Goal: Book appointment/travel/reservation

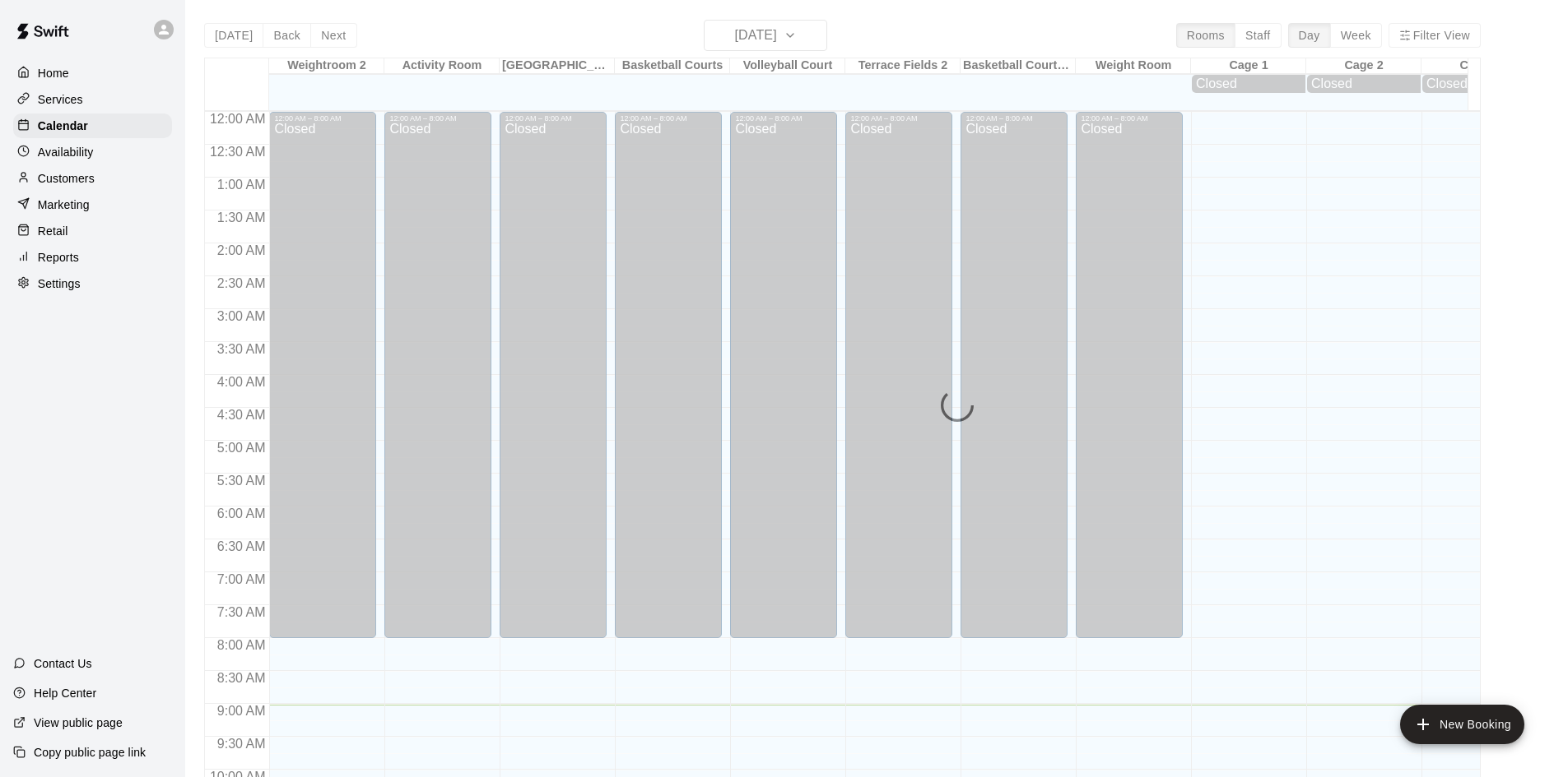
scroll to position [594, 0]
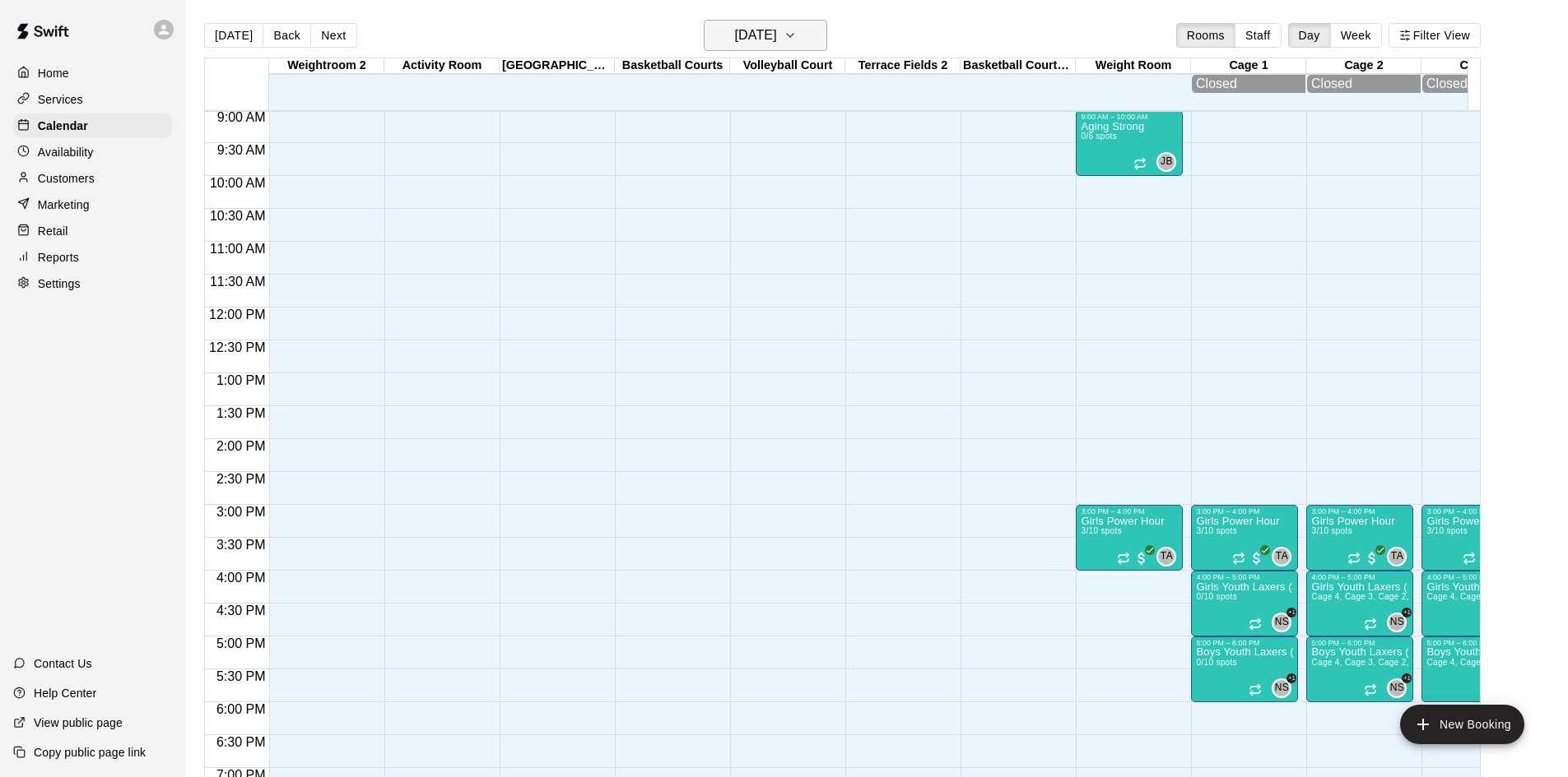
click at [796, 32] on icon "button" at bounding box center [790, 35] width 13 height 20
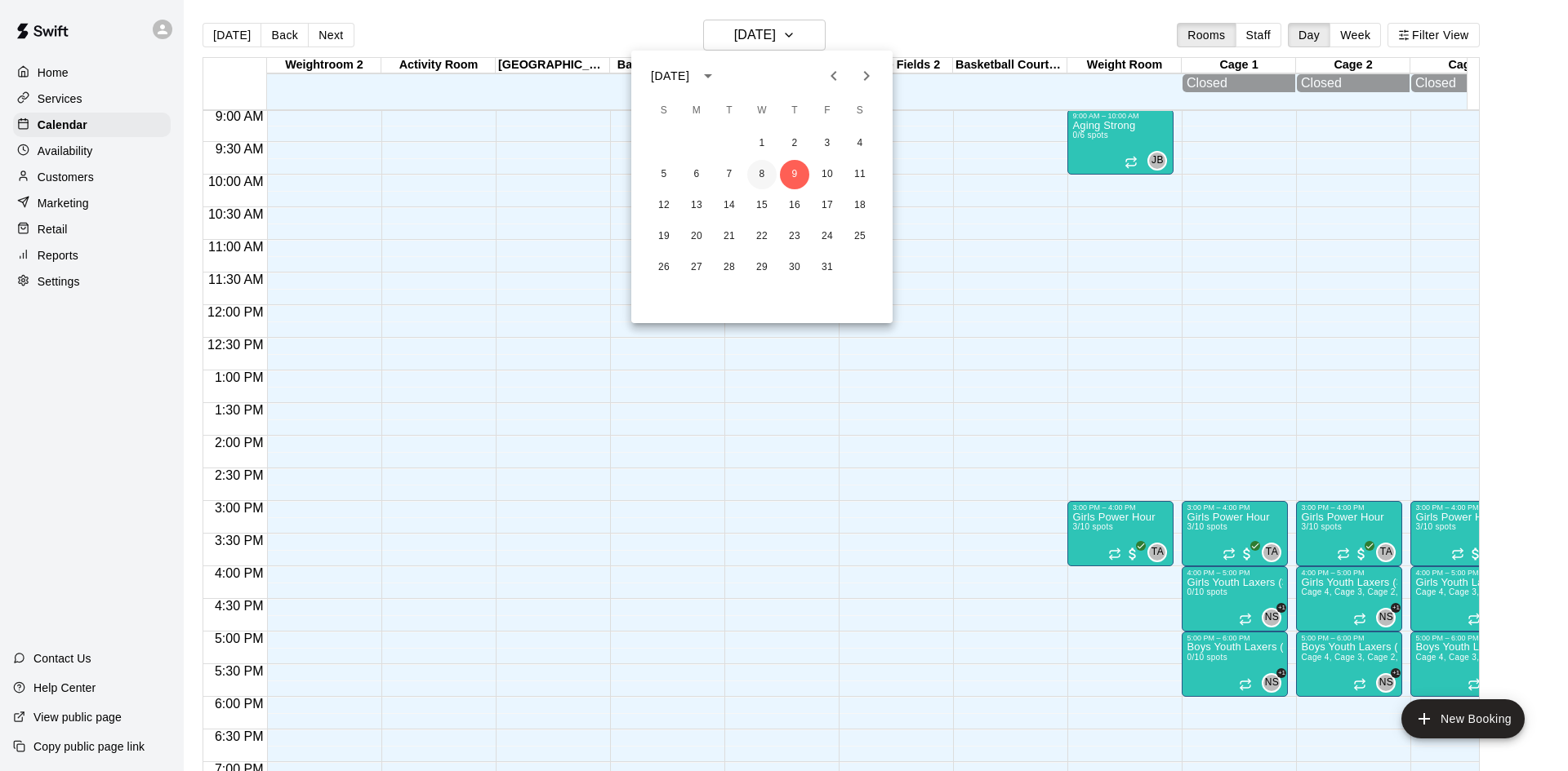
click at [758, 178] on button "8" at bounding box center [761, 174] width 29 height 29
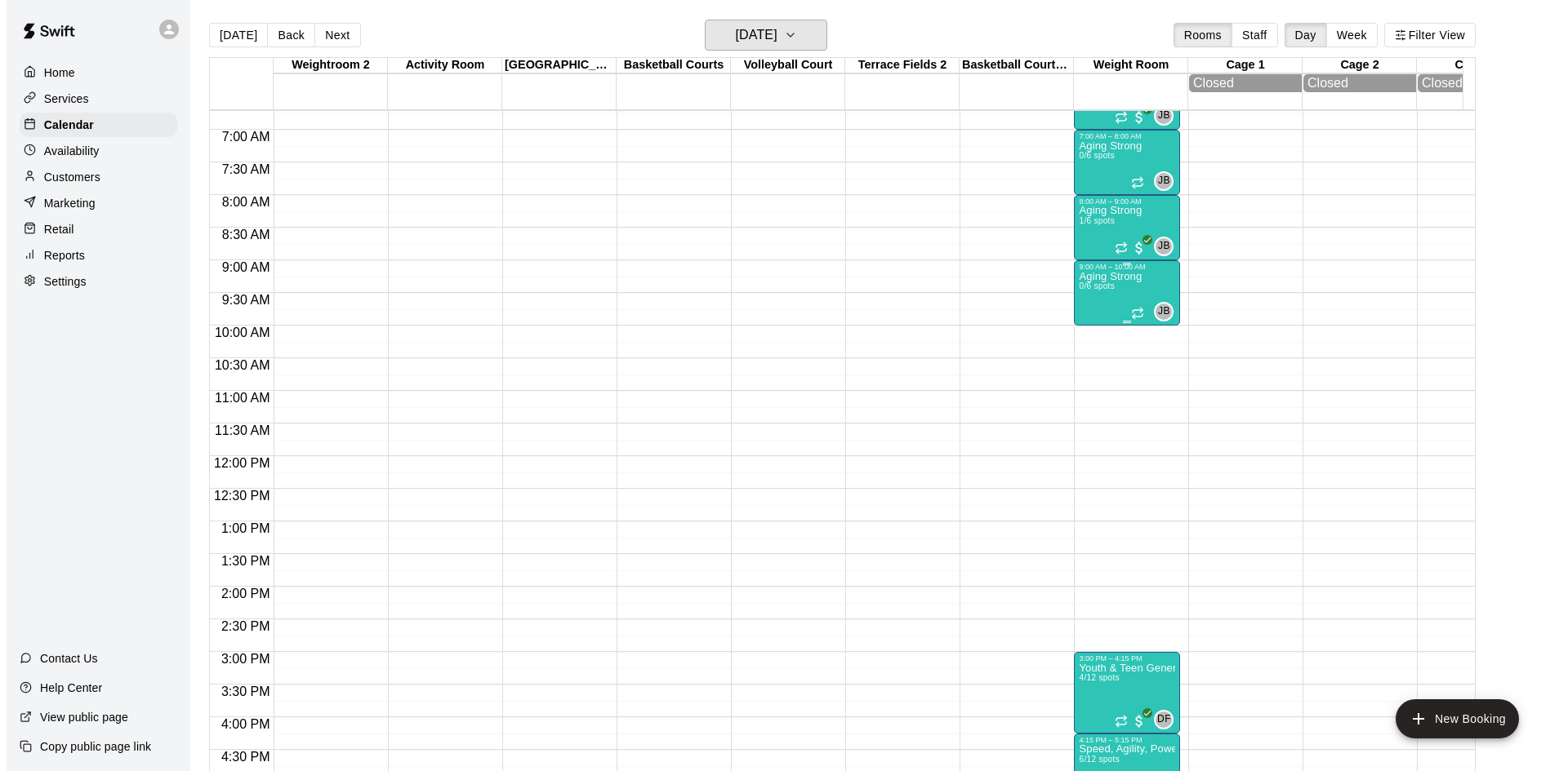
scroll to position [426, 0]
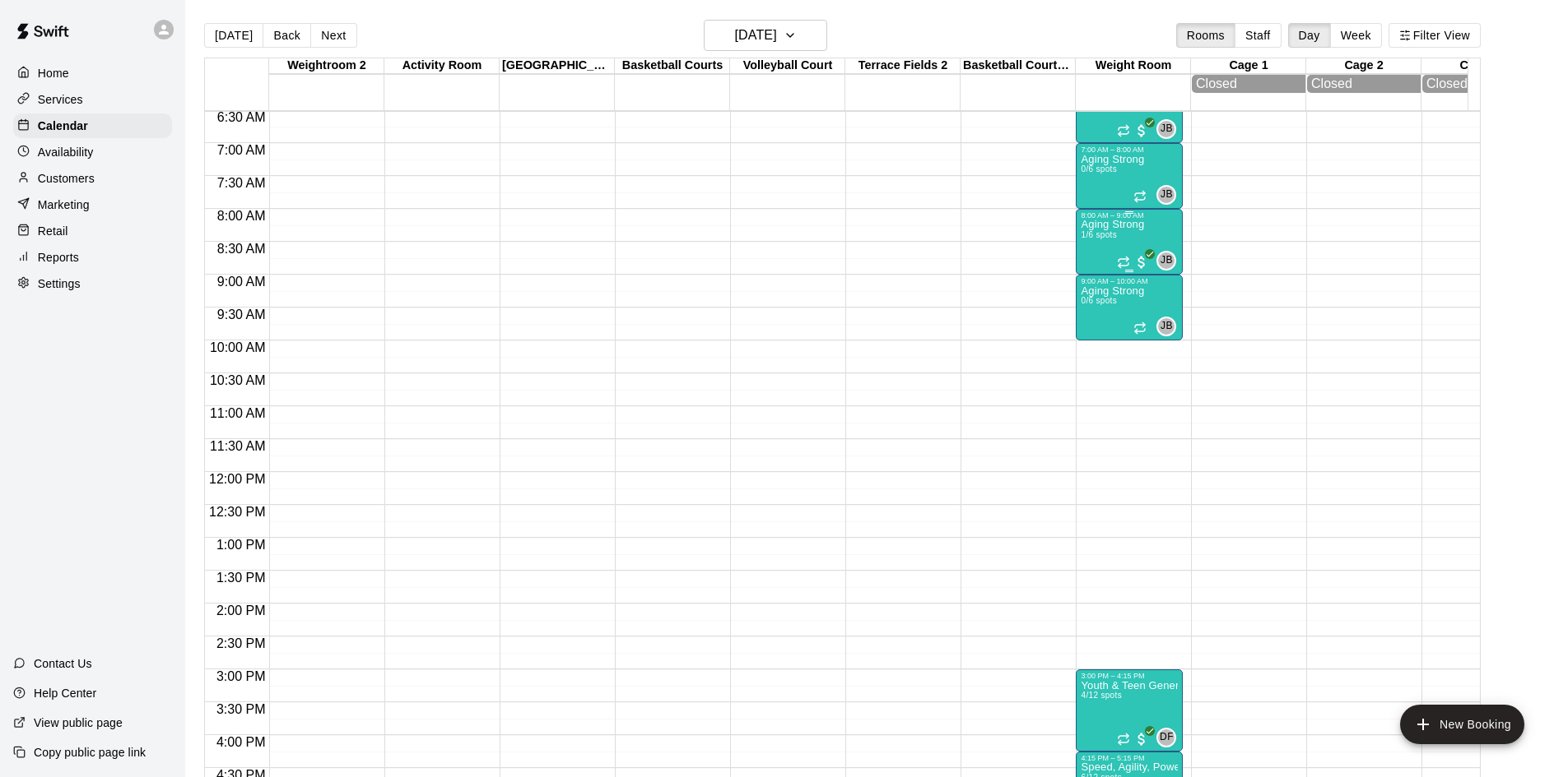
click at [1106, 225] on p "Aging Strong" at bounding box center [1112, 225] width 63 height 0
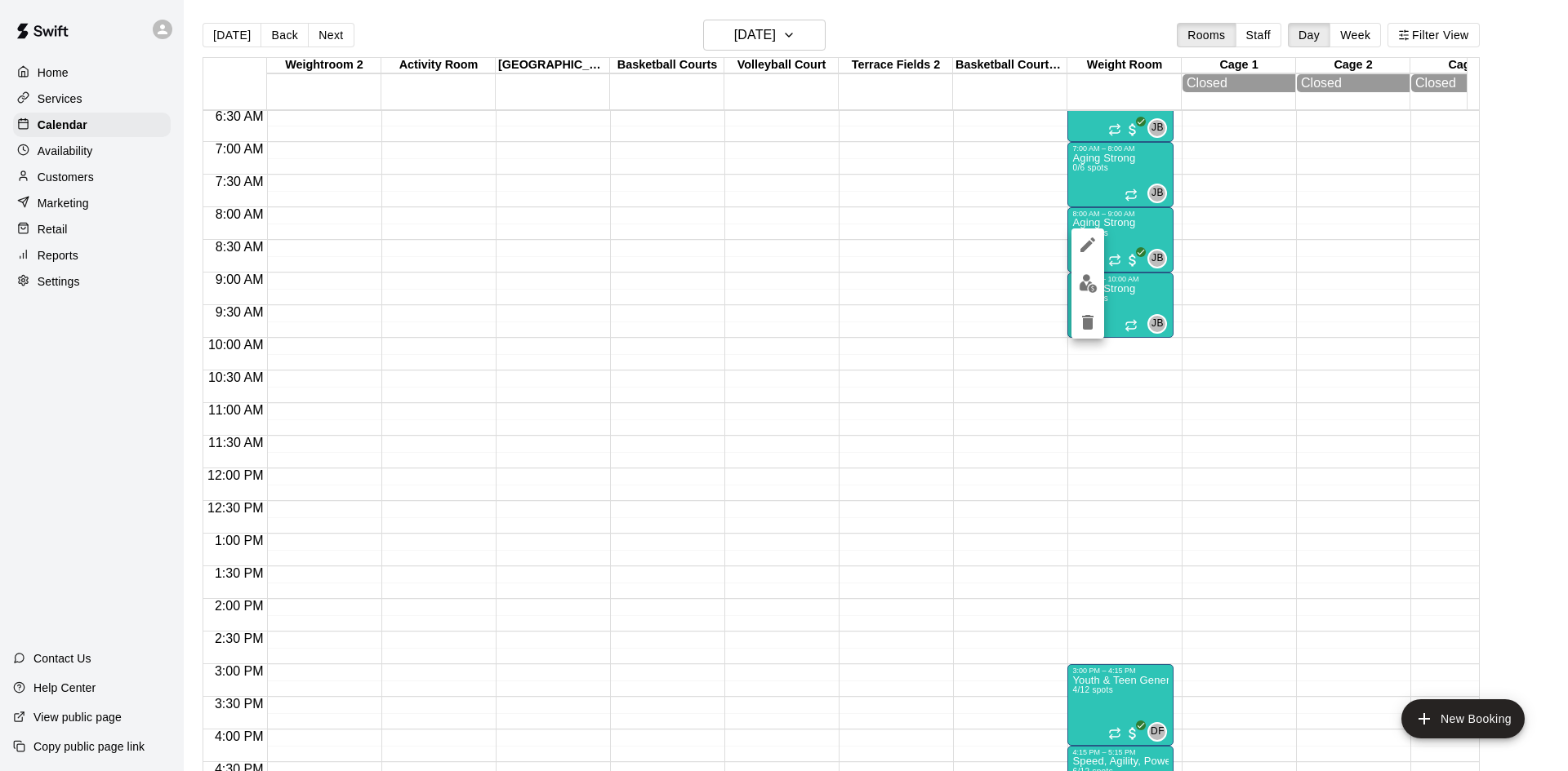
click at [1088, 279] on img "edit" at bounding box center [1088, 284] width 19 height 19
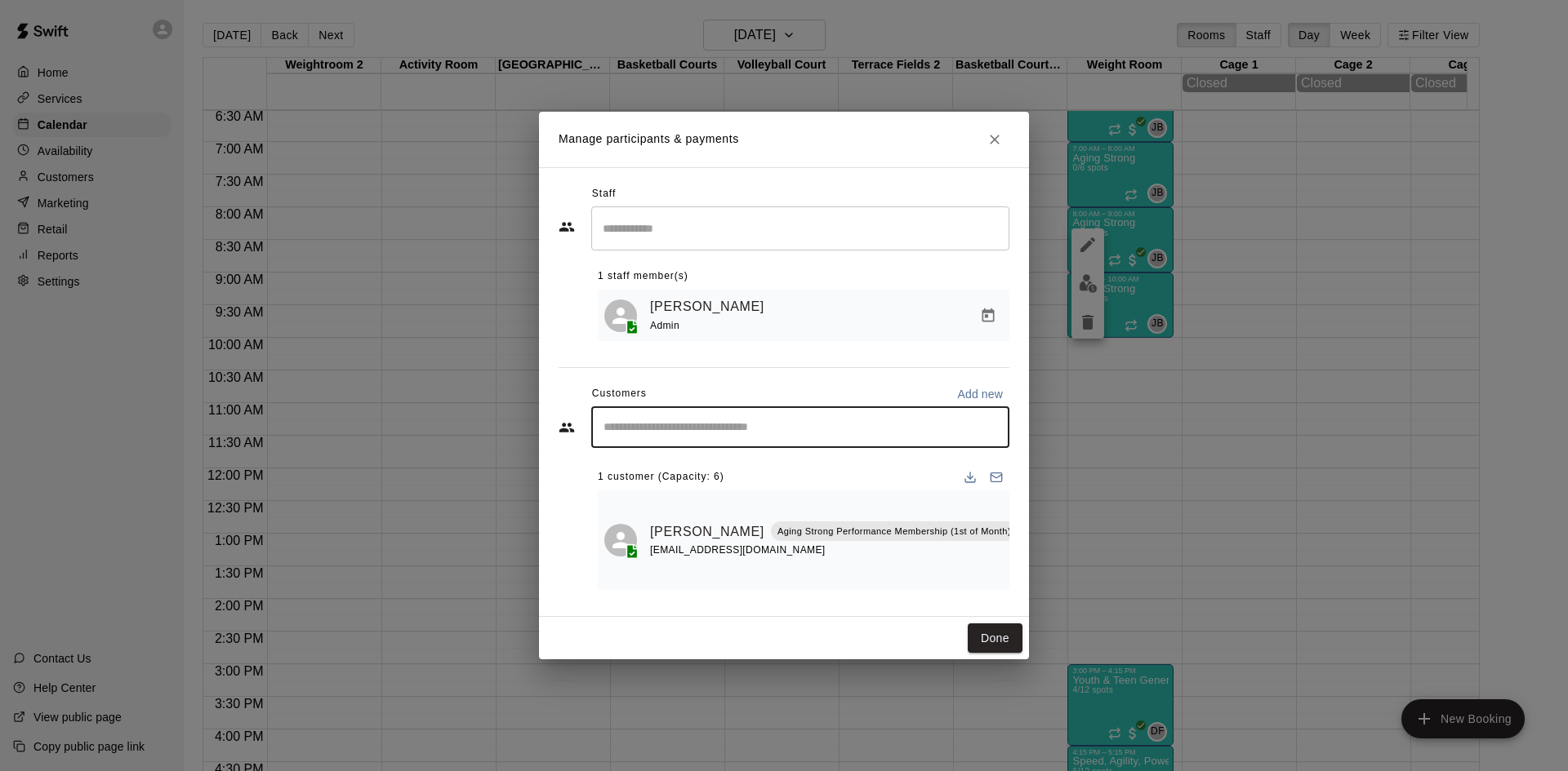
click at [767, 425] on input "Start typing to search customers..." at bounding box center [800, 427] width 403 height 16
type input "******"
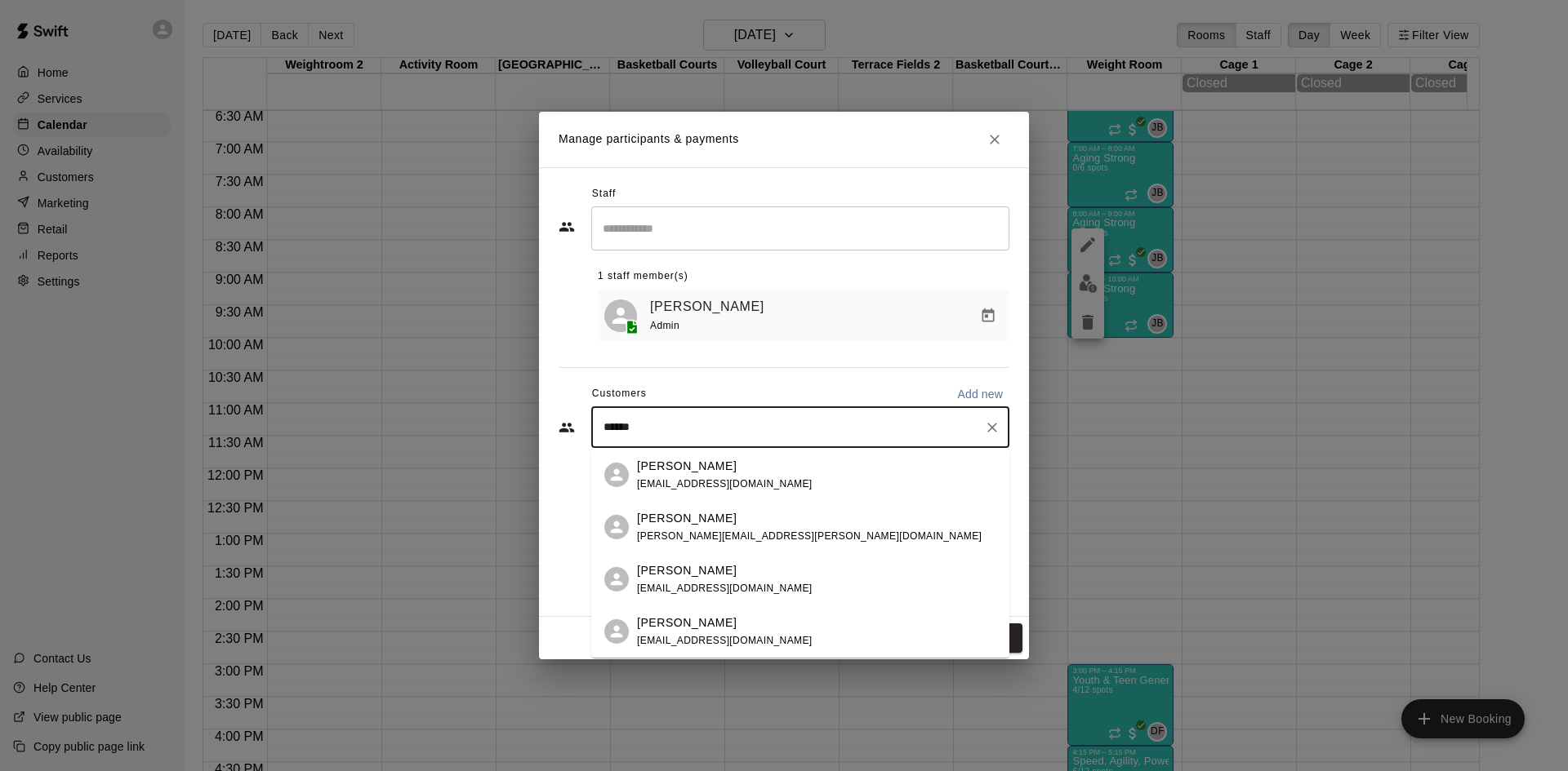
click at [724, 477] on div "[PERSON_NAME] [EMAIL_ADDRESS][DOMAIN_NAME]" at bounding box center [725, 475] width 176 height 35
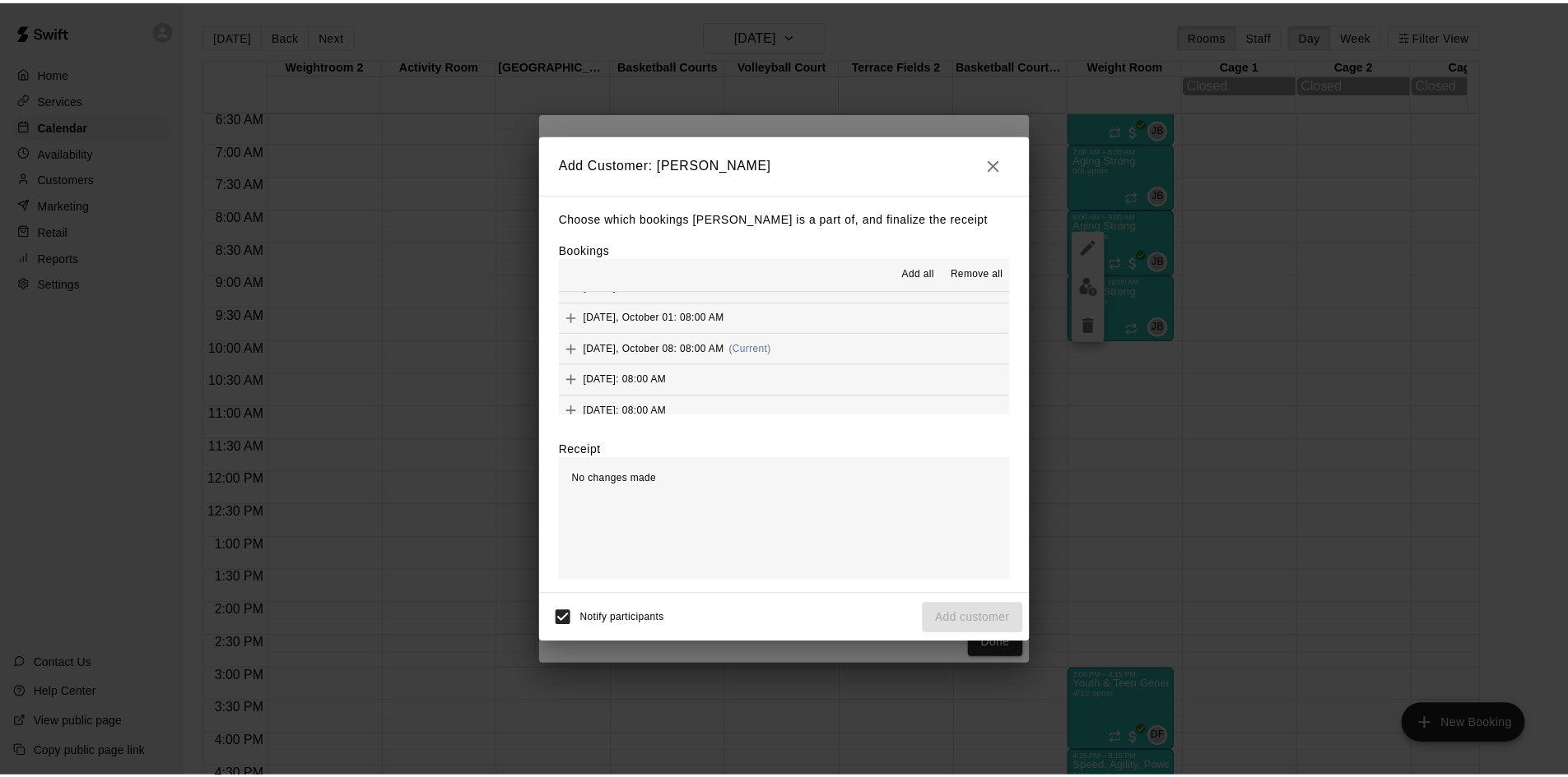
scroll to position [987, 0]
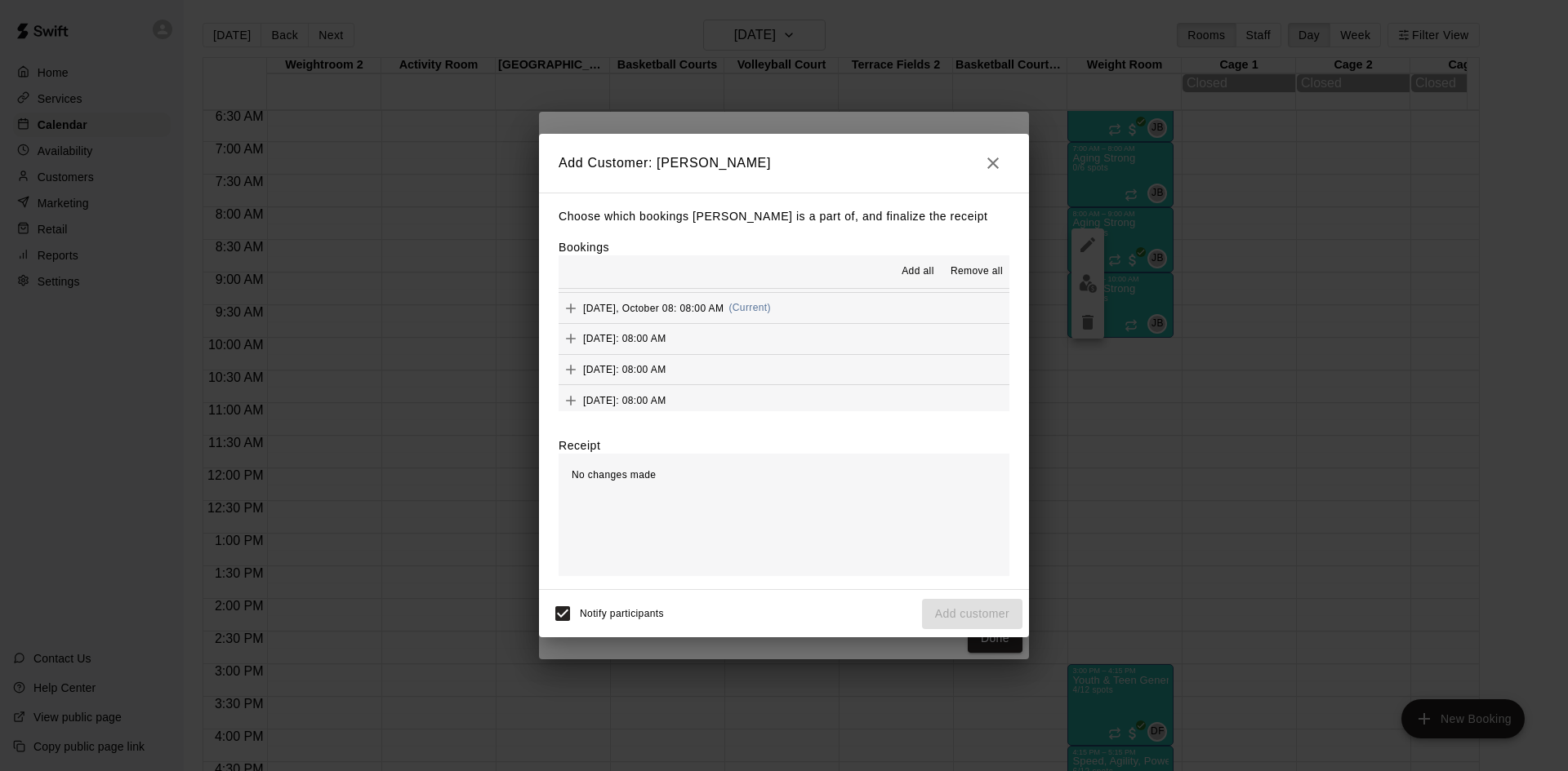
click at [806, 298] on button "[DATE], October 08: 08:00 AM (Current)" at bounding box center [784, 308] width 451 height 30
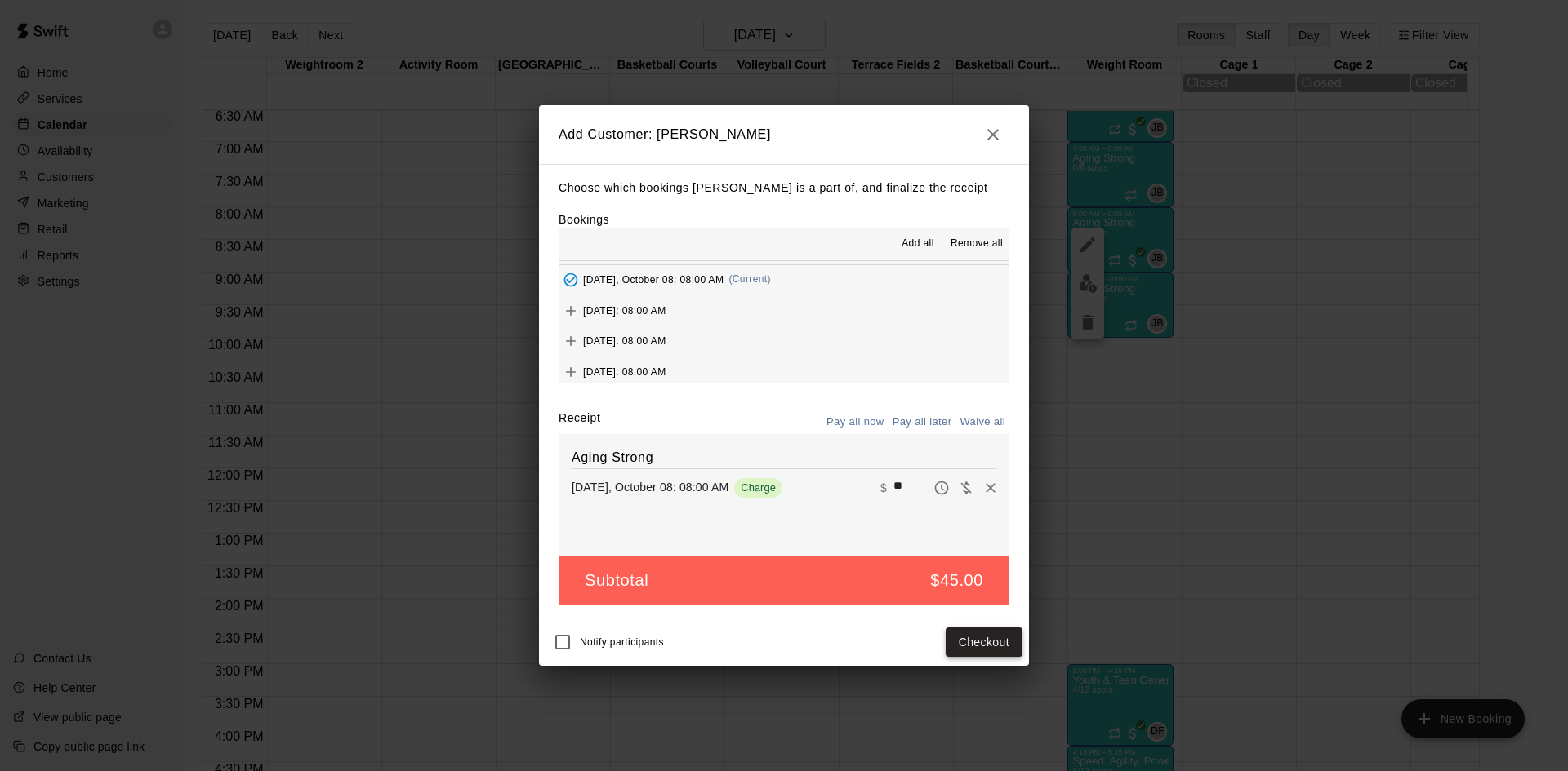
click at [953, 631] on button "Checkout" at bounding box center [983, 642] width 77 height 30
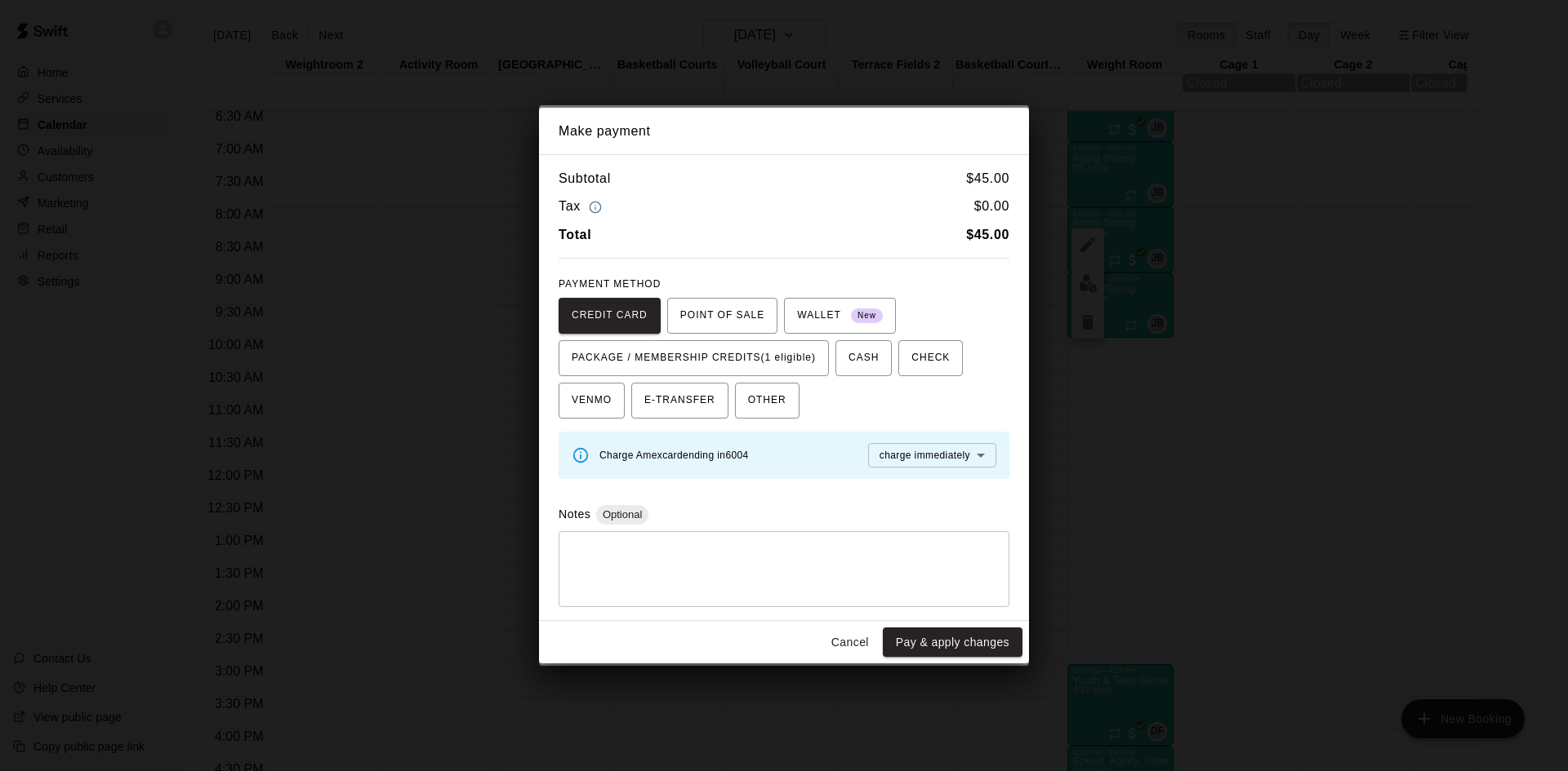
drag, startPoint x: 787, startPoint y: 348, endPoint x: 811, endPoint y: 386, distance: 44.9
click at [787, 352] on span "PACKAGE / MEMBERSHIP CREDITS (1 eligible)" at bounding box center [693, 358] width 244 height 26
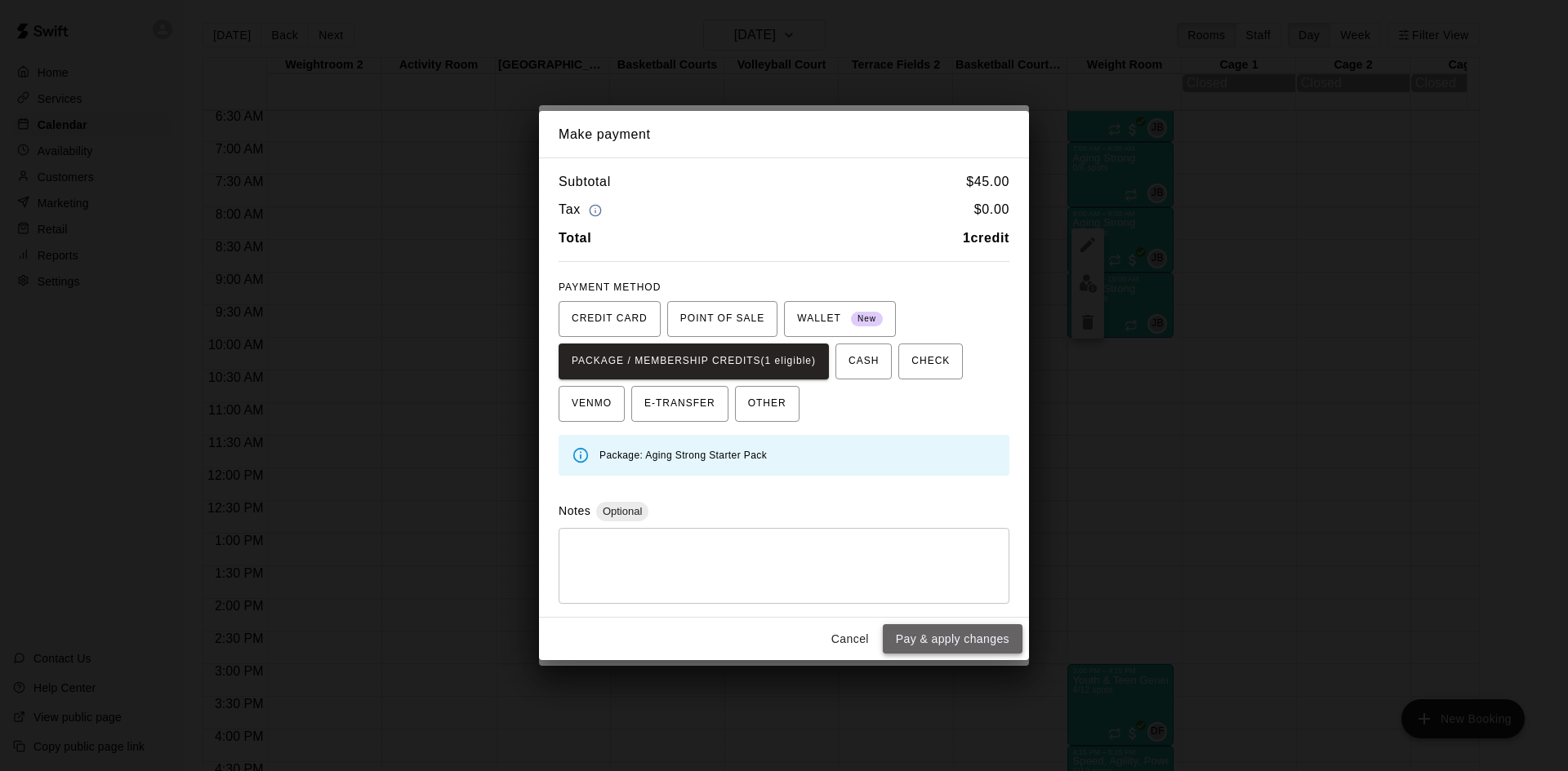
click at [945, 645] on button "Pay & apply changes" at bounding box center [953, 639] width 140 height 30
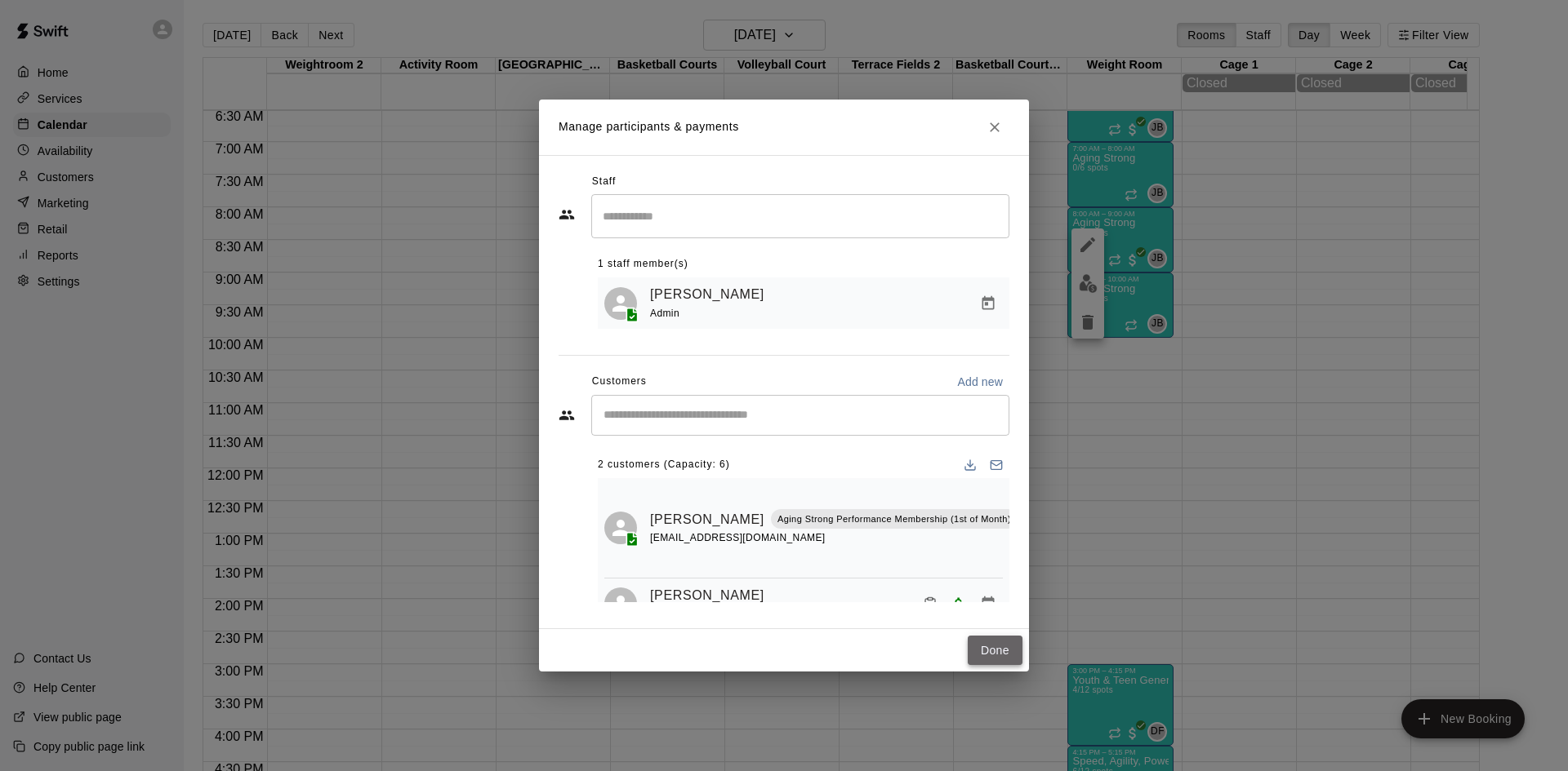
click at [1010, 652] on button "Done" at bounding box center [995, 651] width 55 height 30
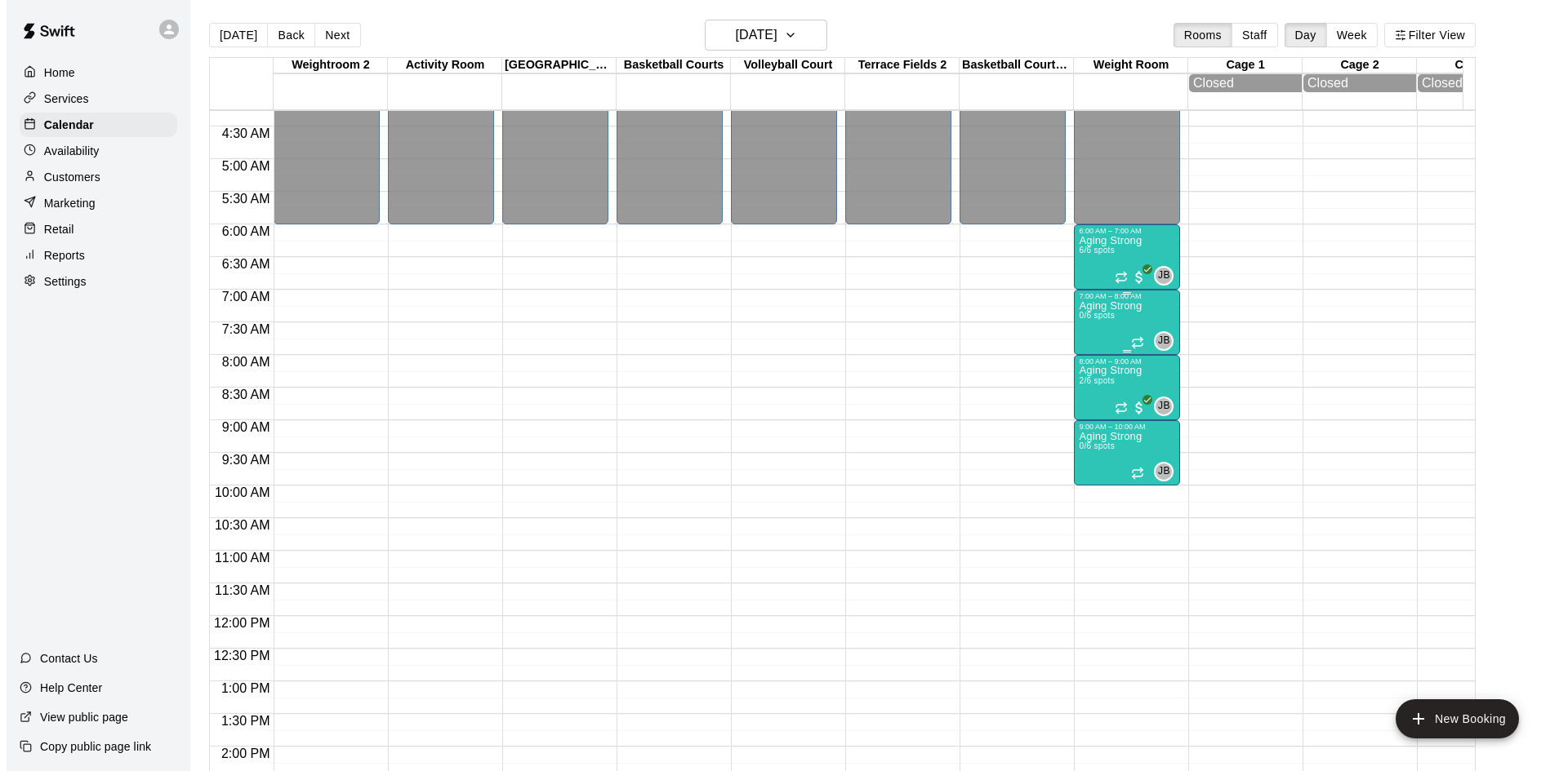
scroll to position [263, 0]
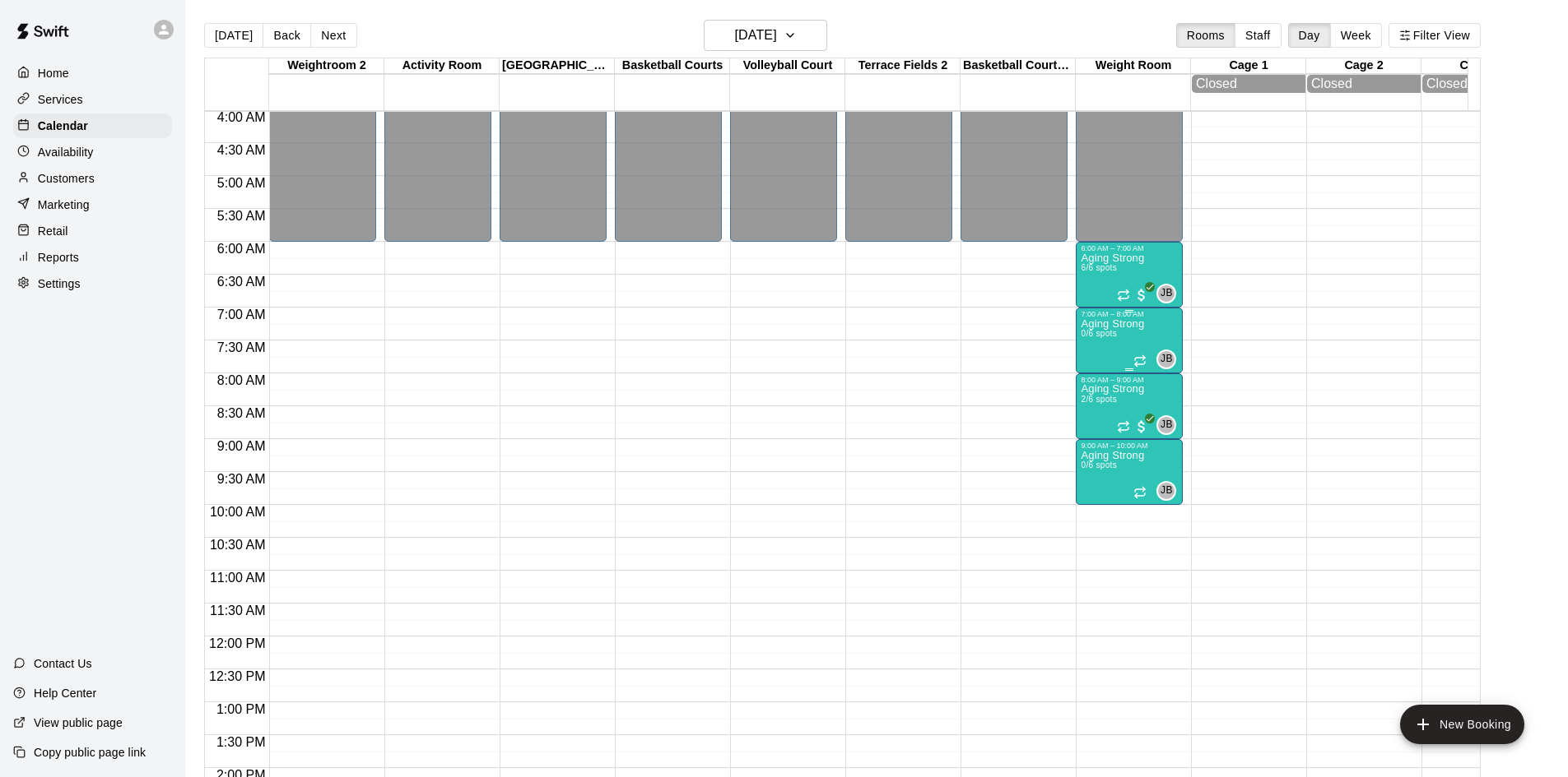
click at [1101, 324] on p "Aging Strong" at bounding box center [1112, 324] width 63 height 0
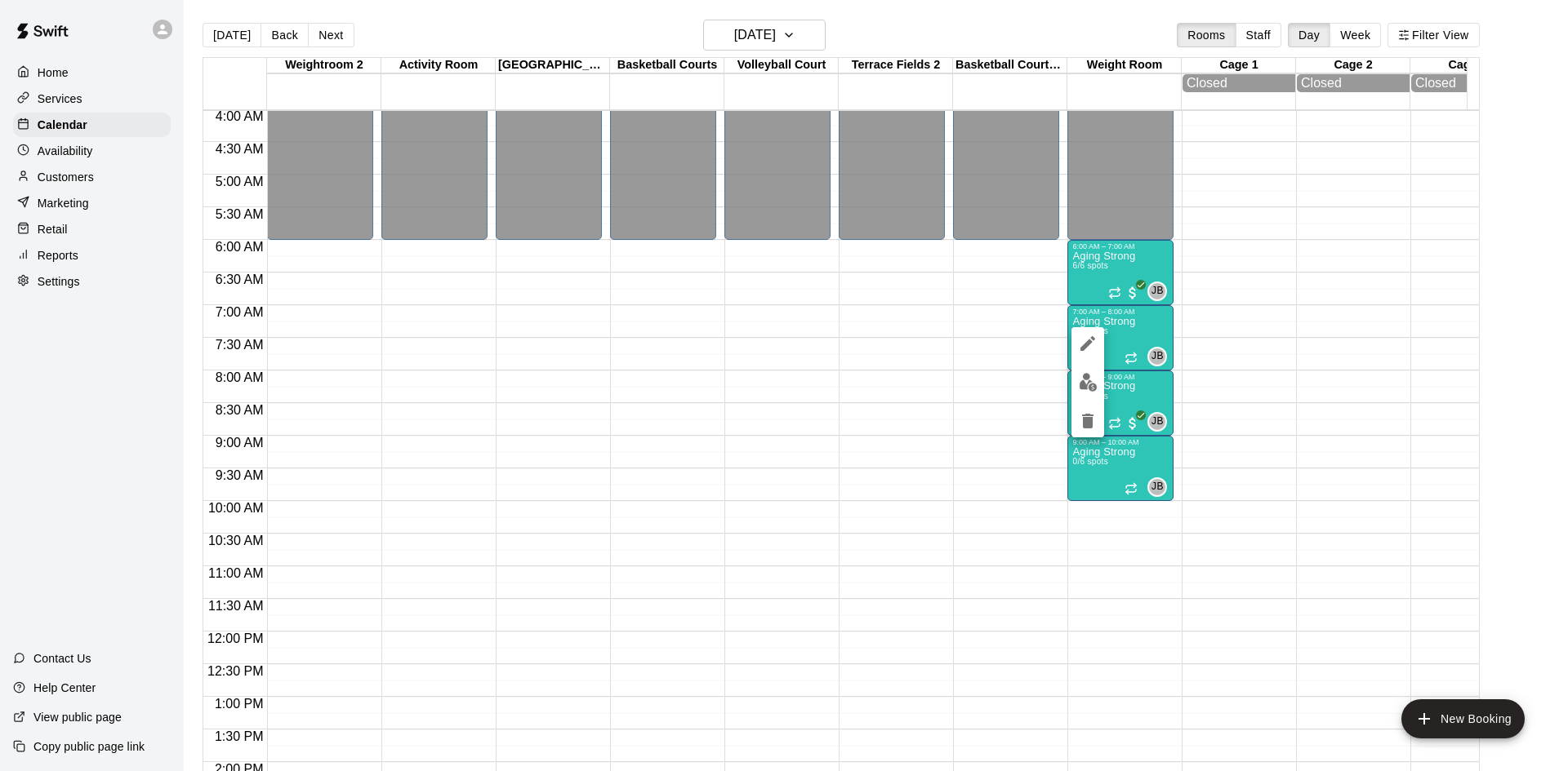
click at [1118, 459] on div at bounding box center [784, 386] width 1568 height 771
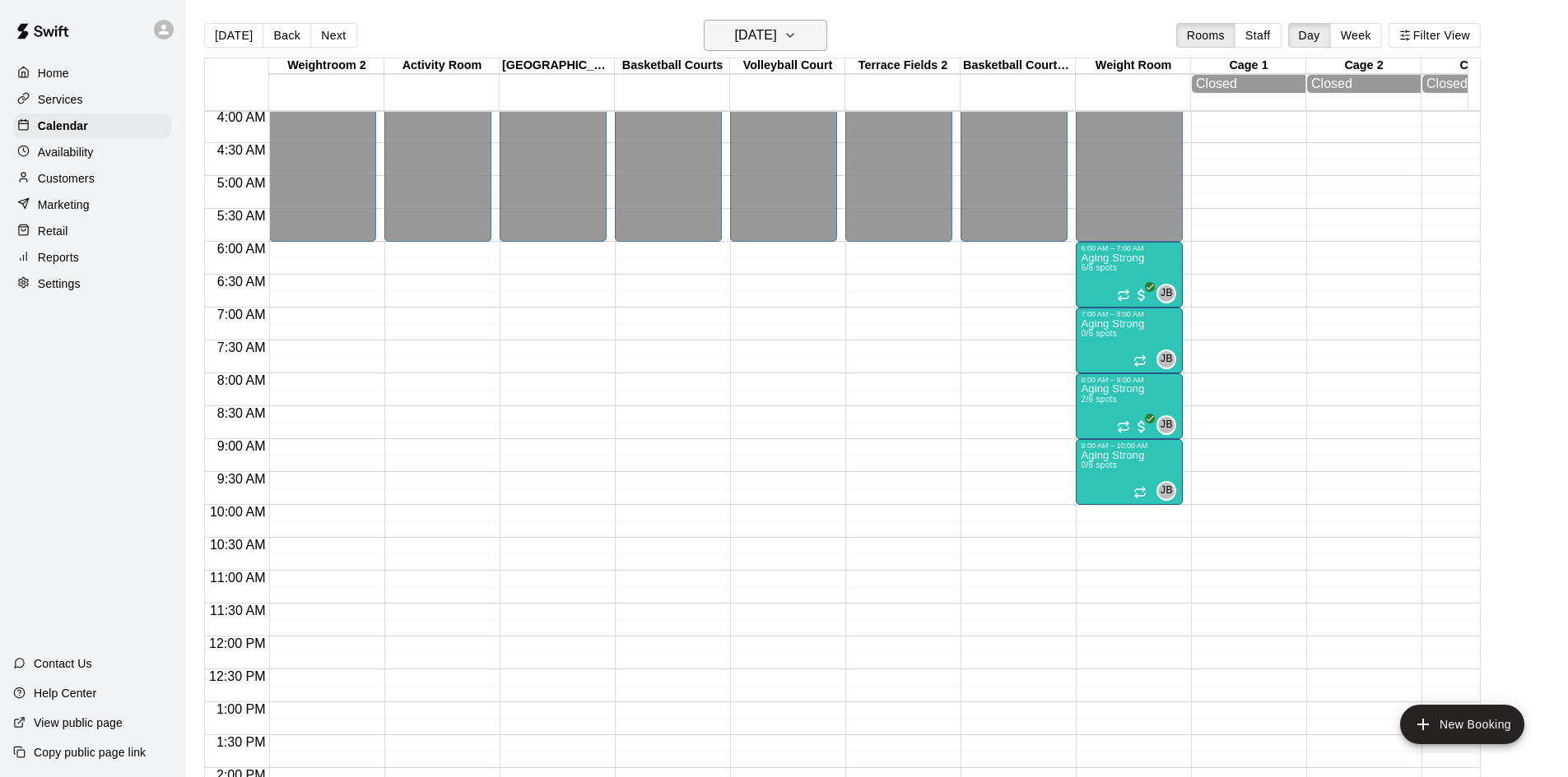
click at [796, 35] on icon "button" at bounding box center [790, 35] width 13 height 20
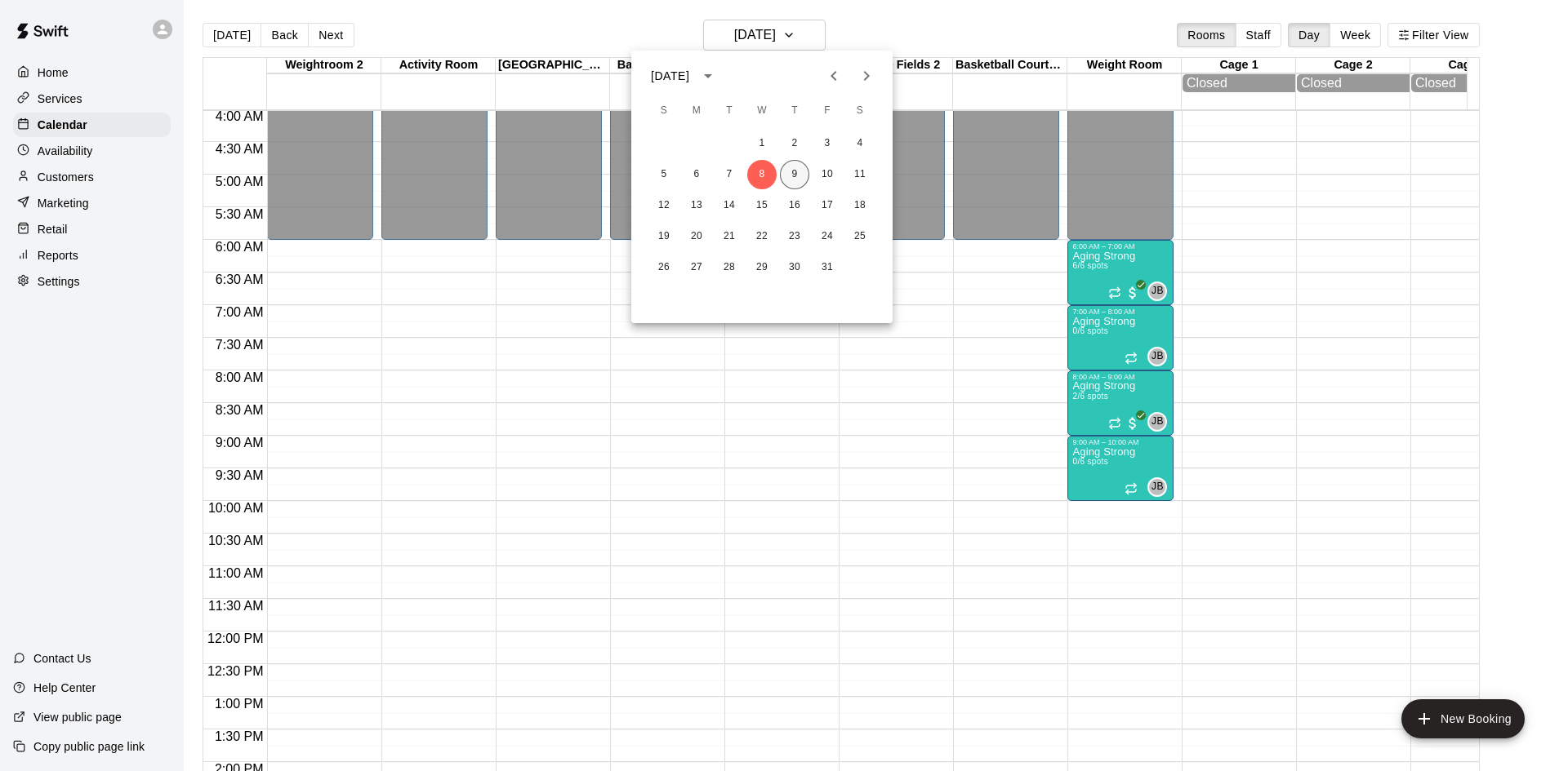
click at [788, 171] on button "9" at bounding box center [794, 174] width 29 height 29
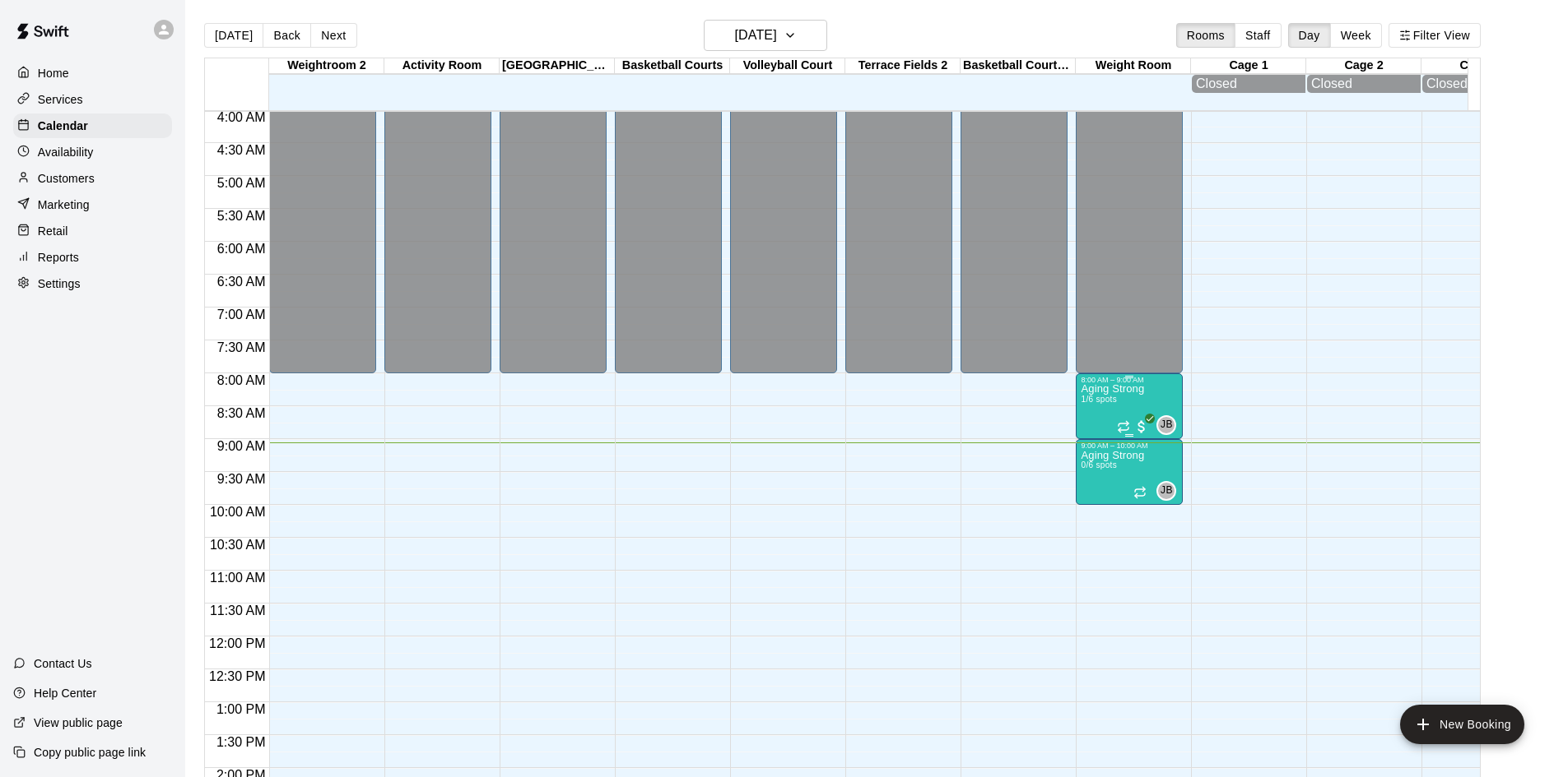
click at [1127, 389] on p "Aging Strong" at bounding box center [1112, 389] width 63 height 0
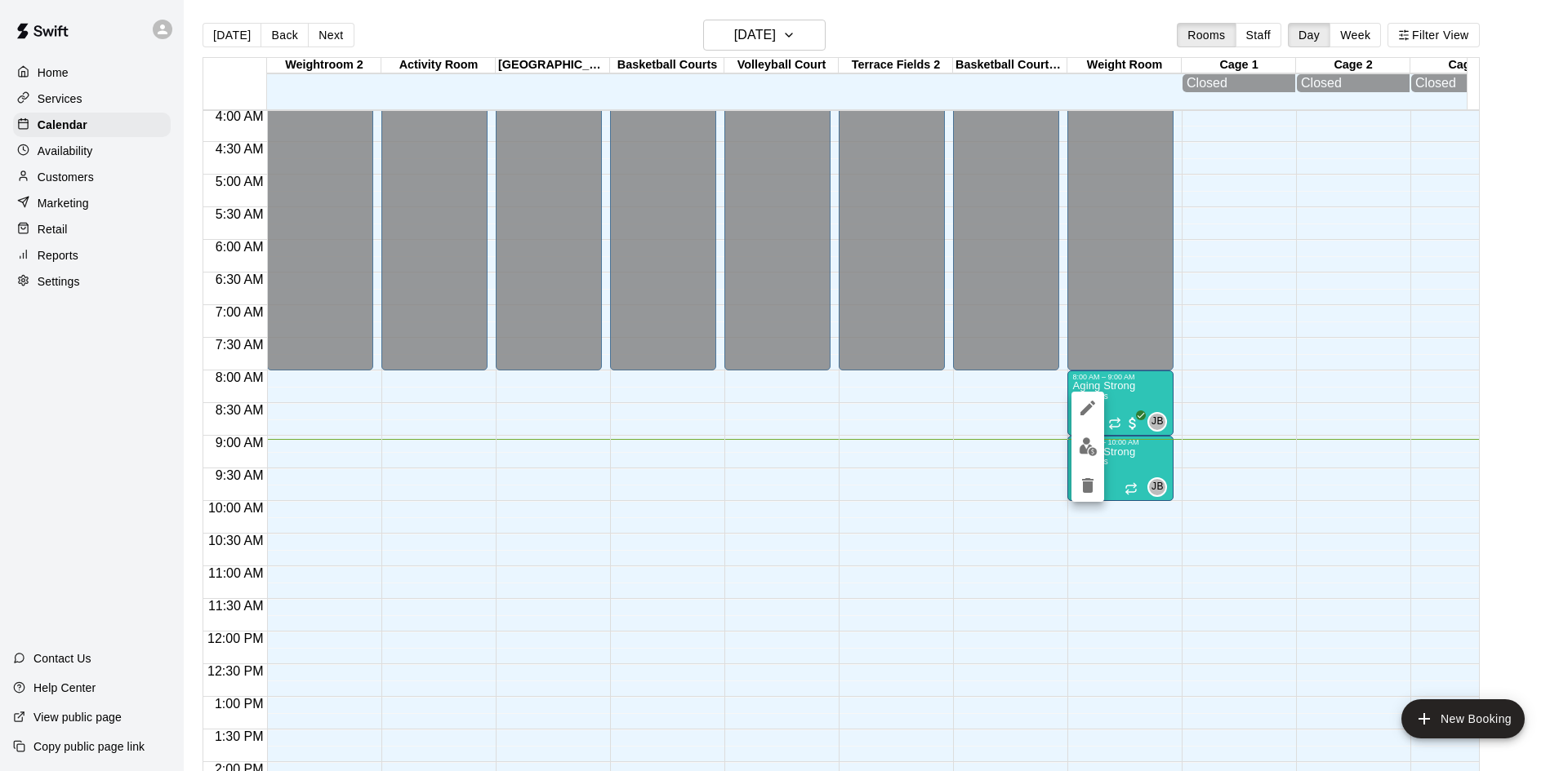
click at [1084, 449] on img "edit" at bounding box center [1088, 447] width 19 height 19
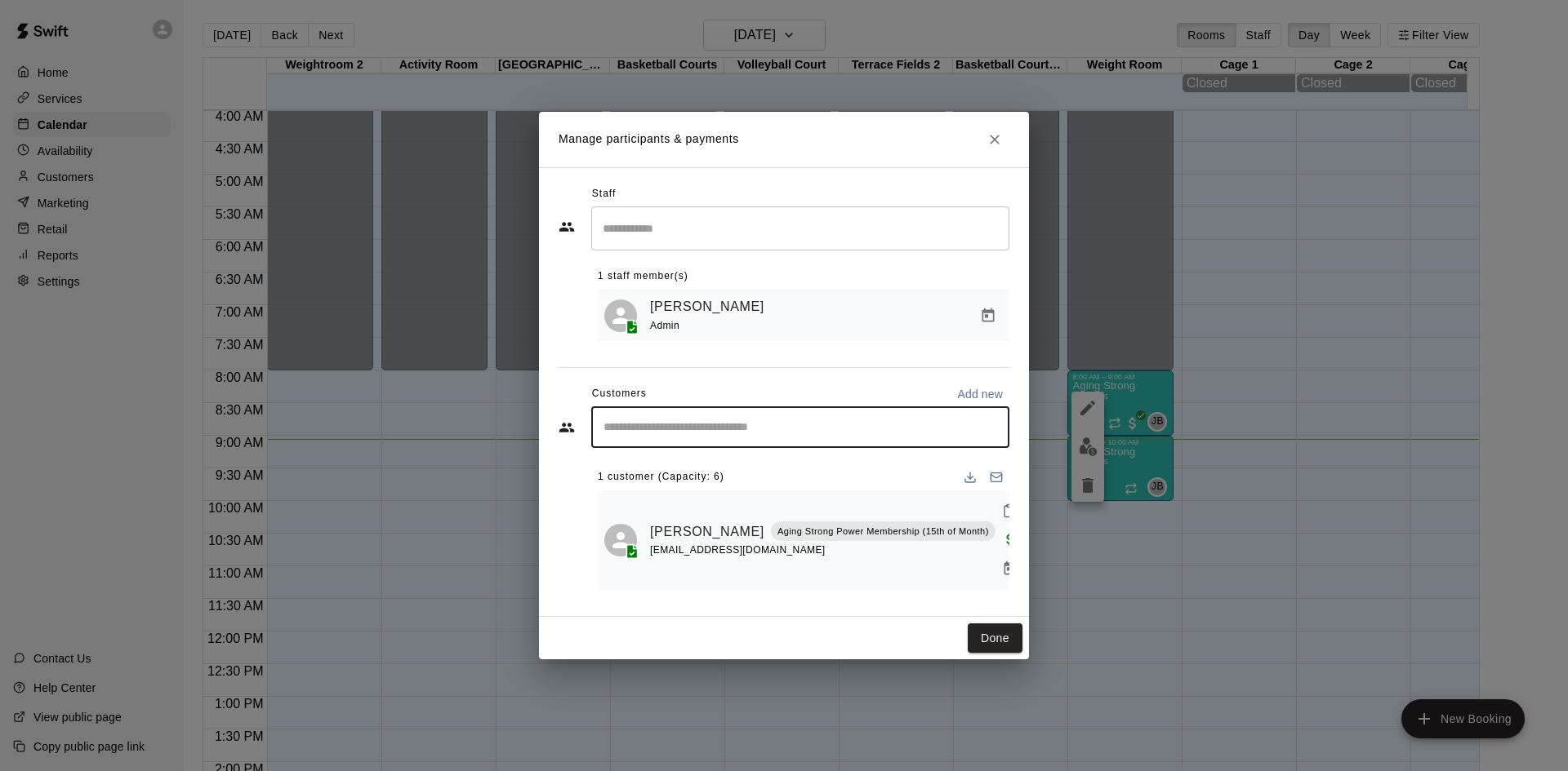
click at [777, 436] on input "Start typing to search customers..." at bounding box center [800, 427] width 403 height 16
type input "******"
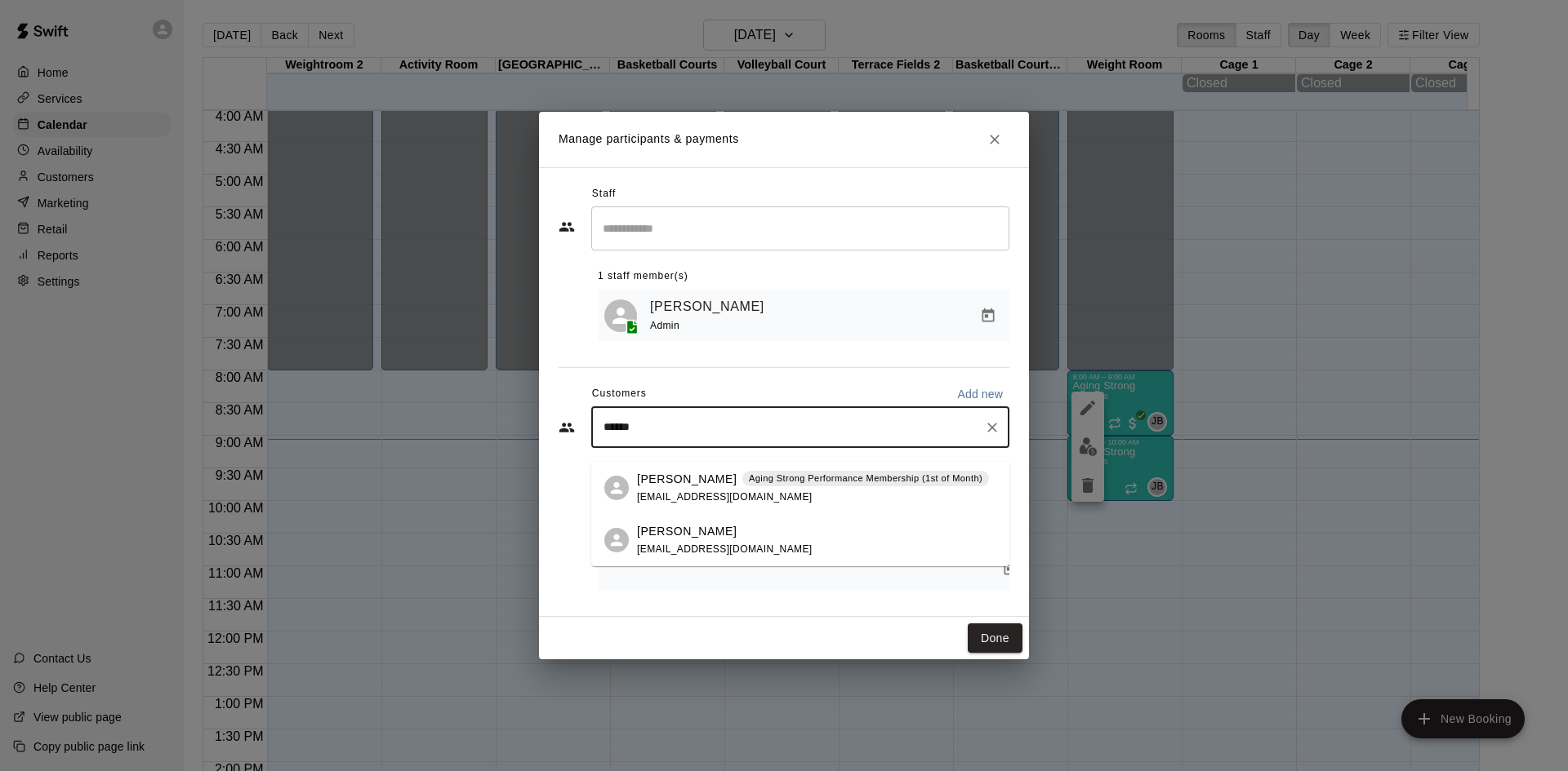
click at [719, 491] on span "[EMAIL_ADDRESS][DOMAIN_NAME]" at bounding box center [725, 497] width 176 height 11
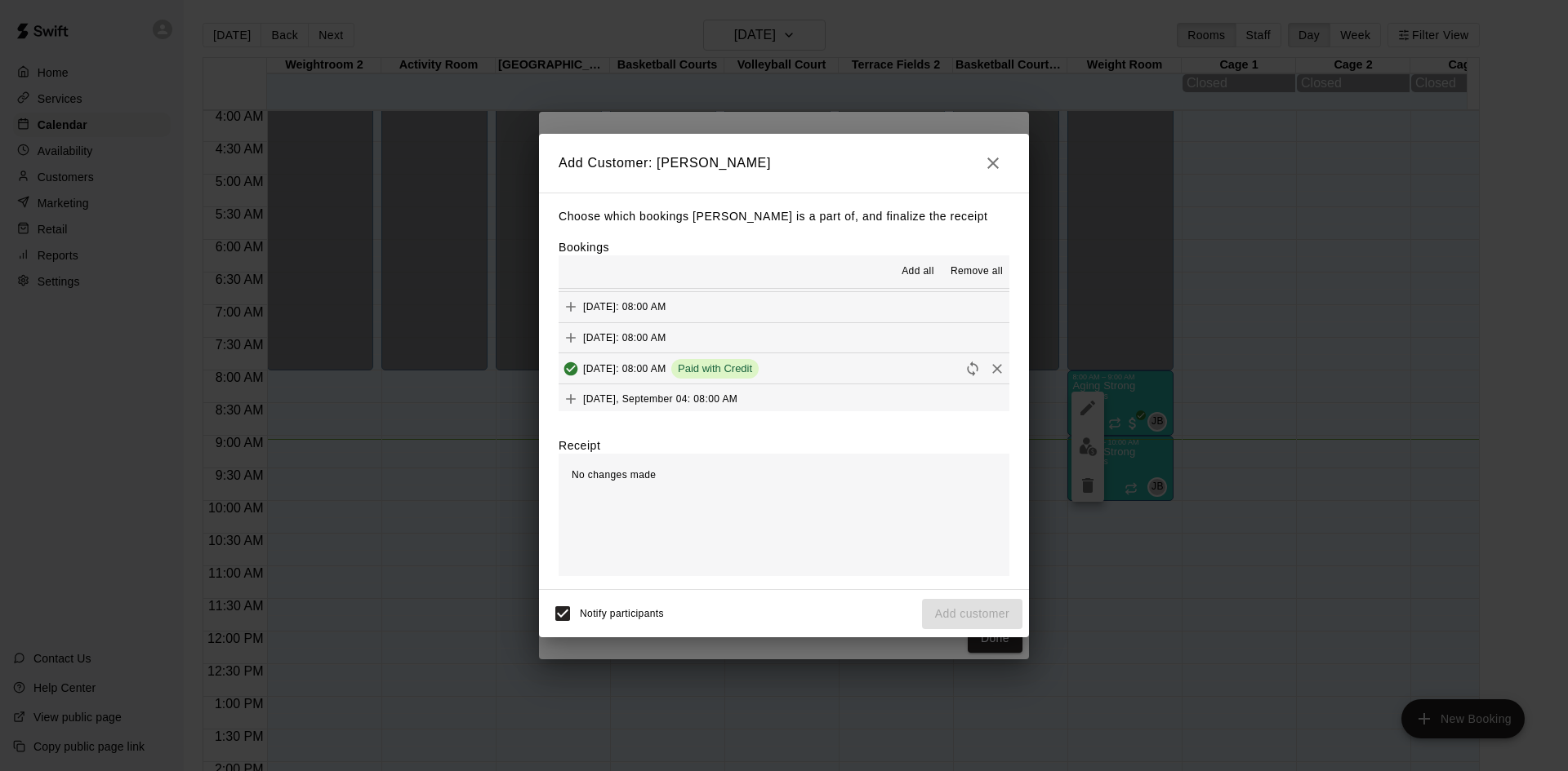
scroll to position [898, 0]
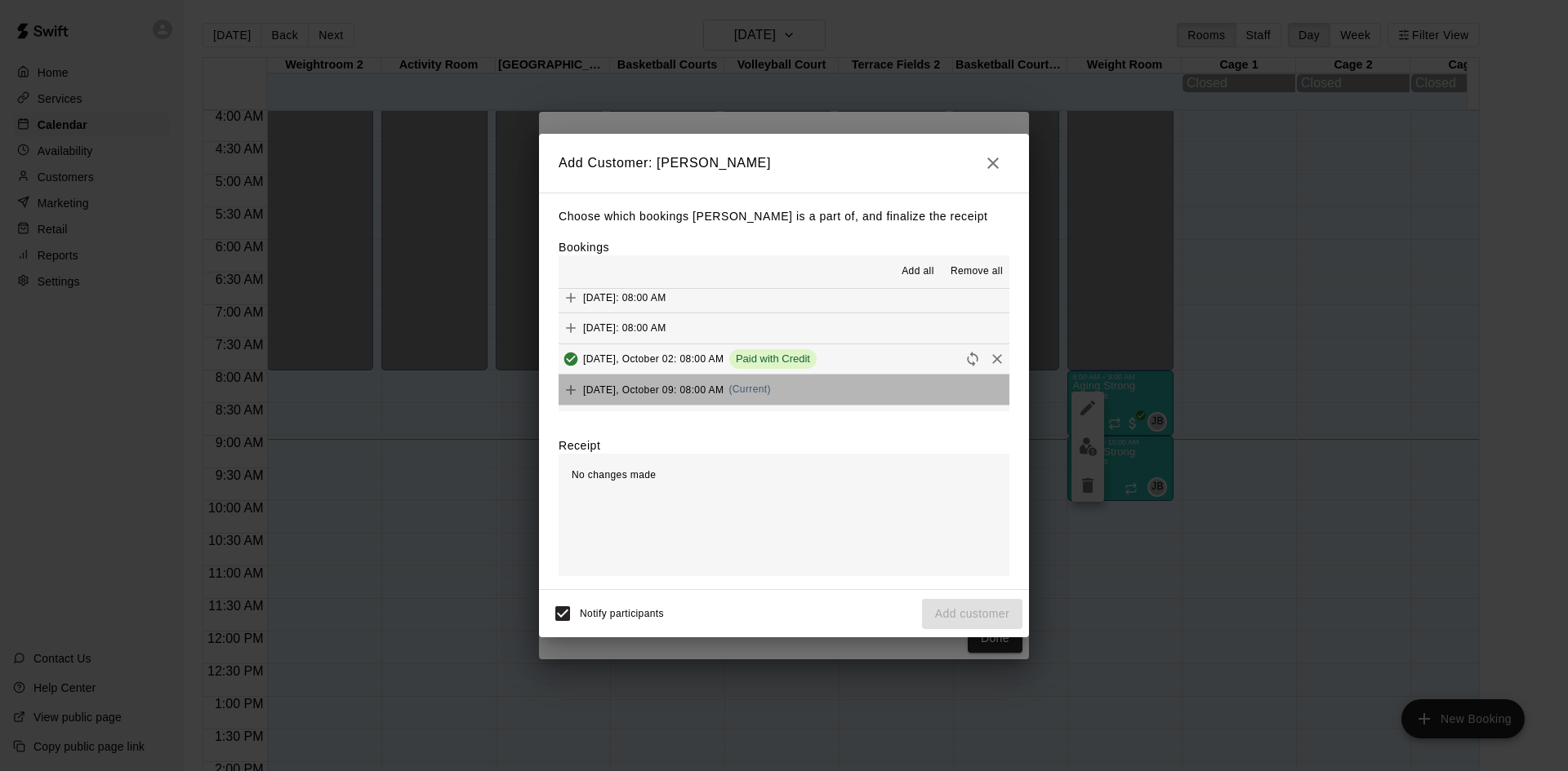
click at [814, 388] on button "[DATE], October 09: 08:00 AM (Current)" at bounding box center [784, 389] width 451 height 30
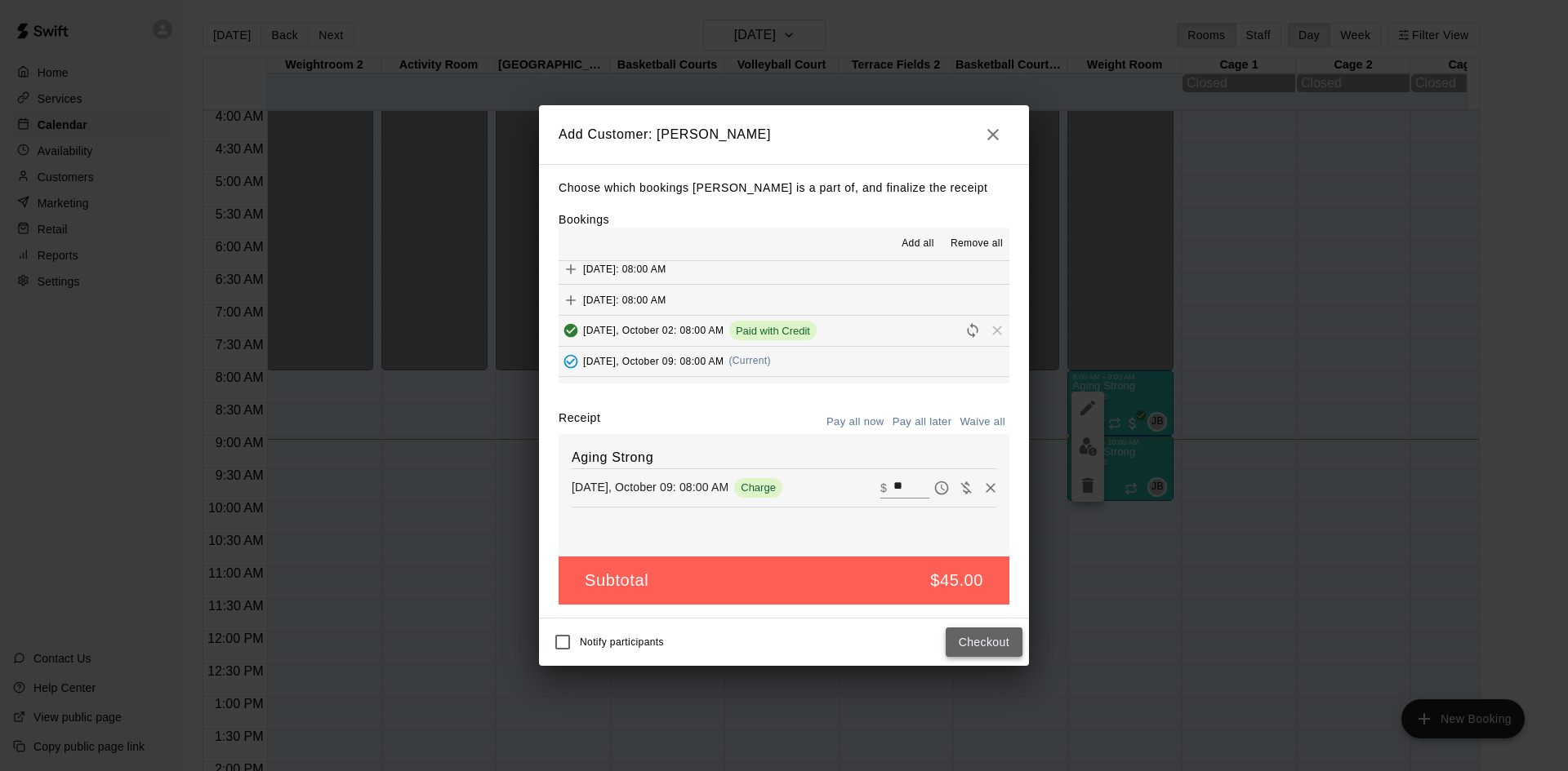
click at [984, 651] on button "Checkout" at bounding box center [983, 642] width 77 height 30
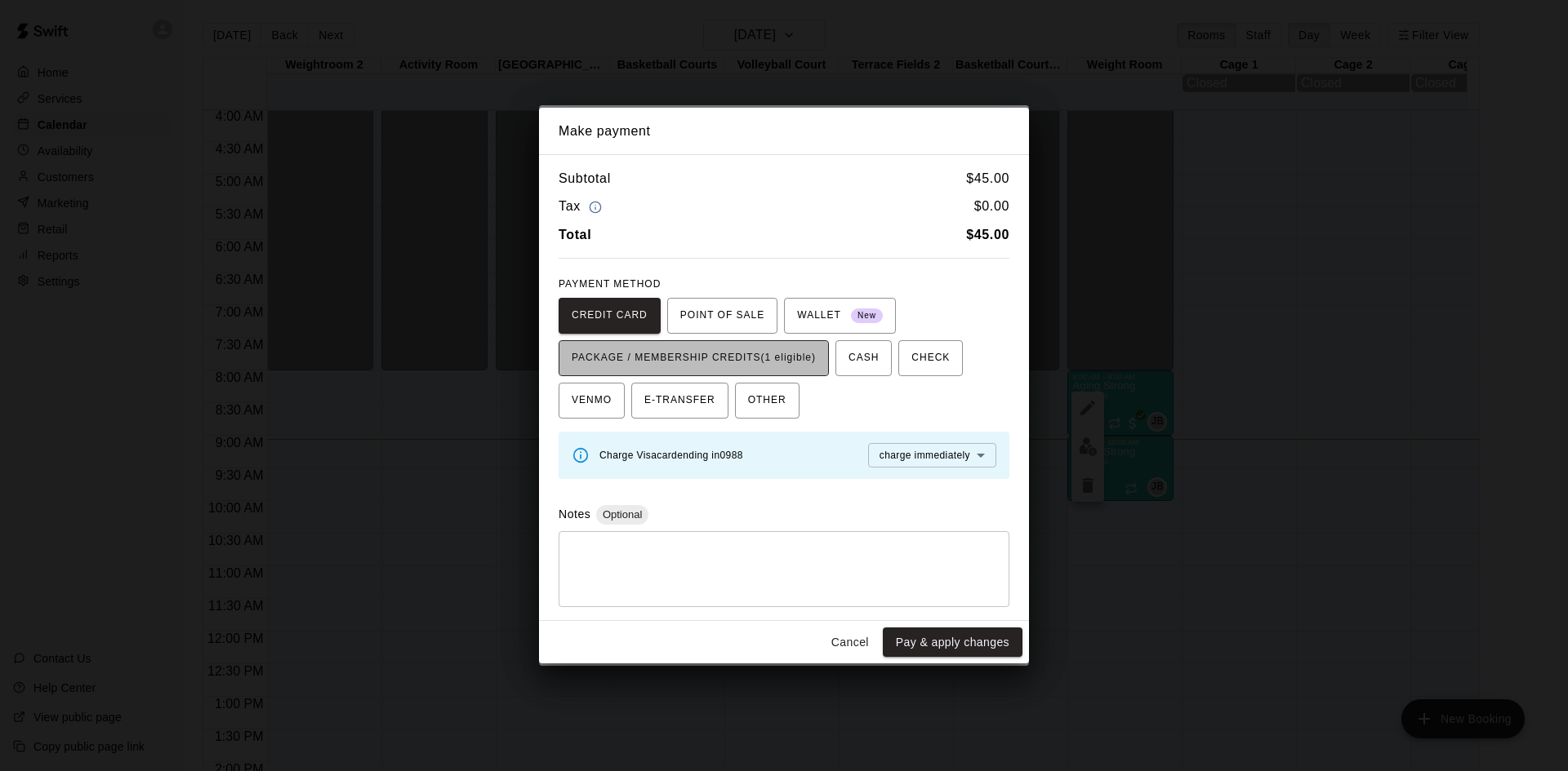
click at [826, 361] on button "PACKAGE / MEMBERSHIP CREDITS (1 eligible)" at bounding box center [693, 358] width 270 height 35
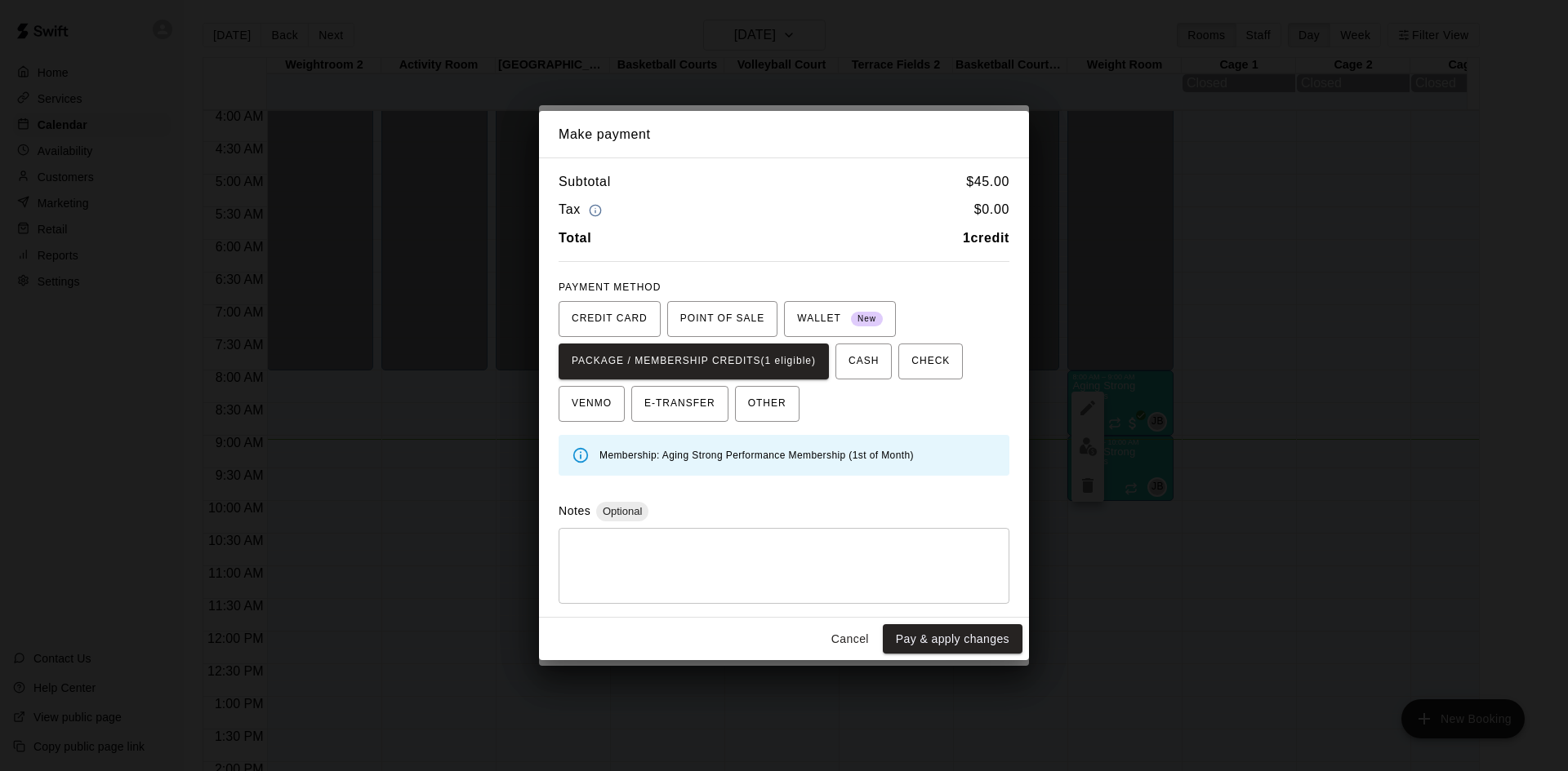
click at [896, 630] on button "Pay & apply changes" at bounding box center [953, 639] width 140 height 30
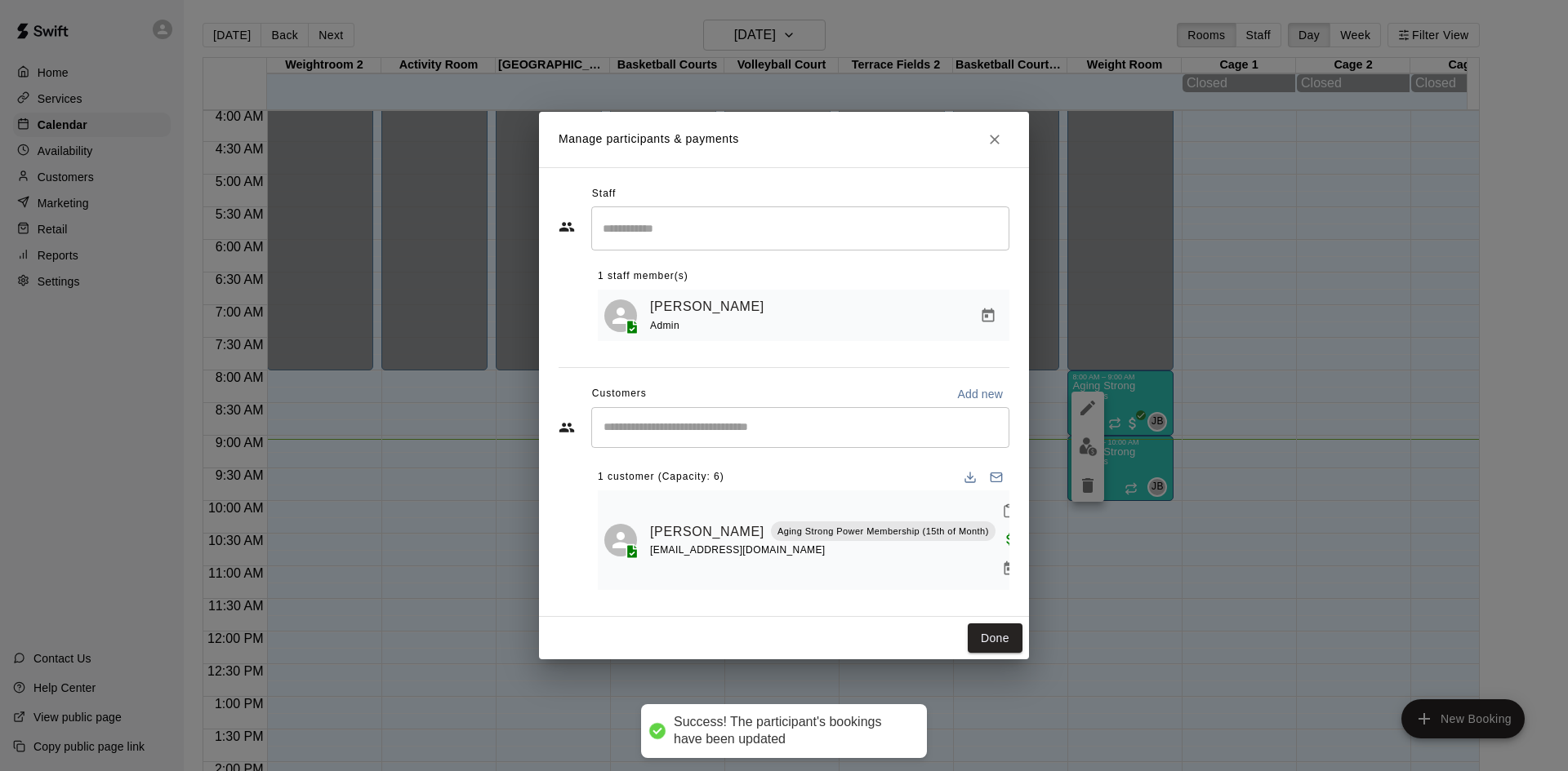
scroll to position [0, 0]
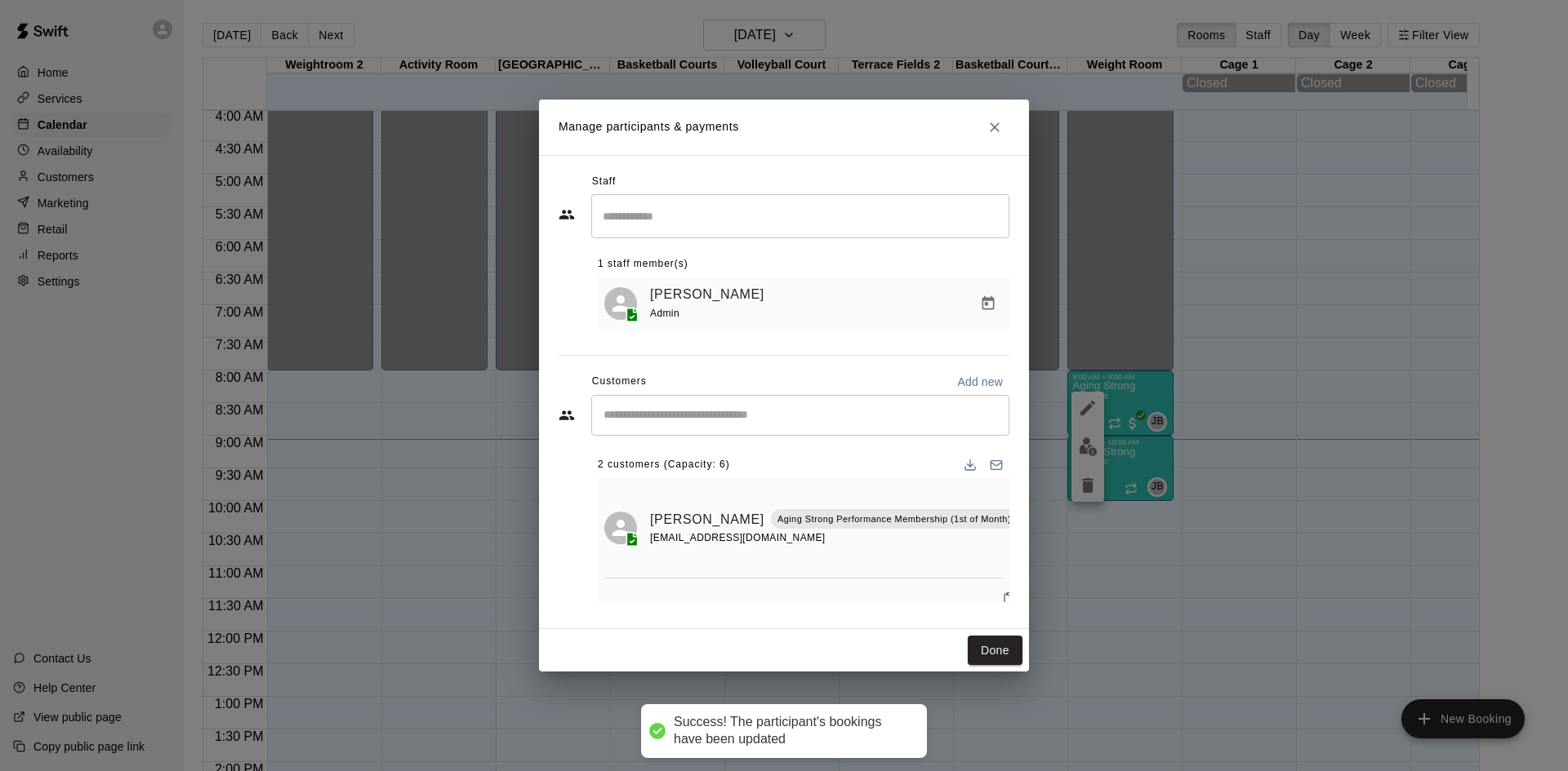
click at [838, 398] on div "​" at bounding box center [800, 415] width 418 height 41
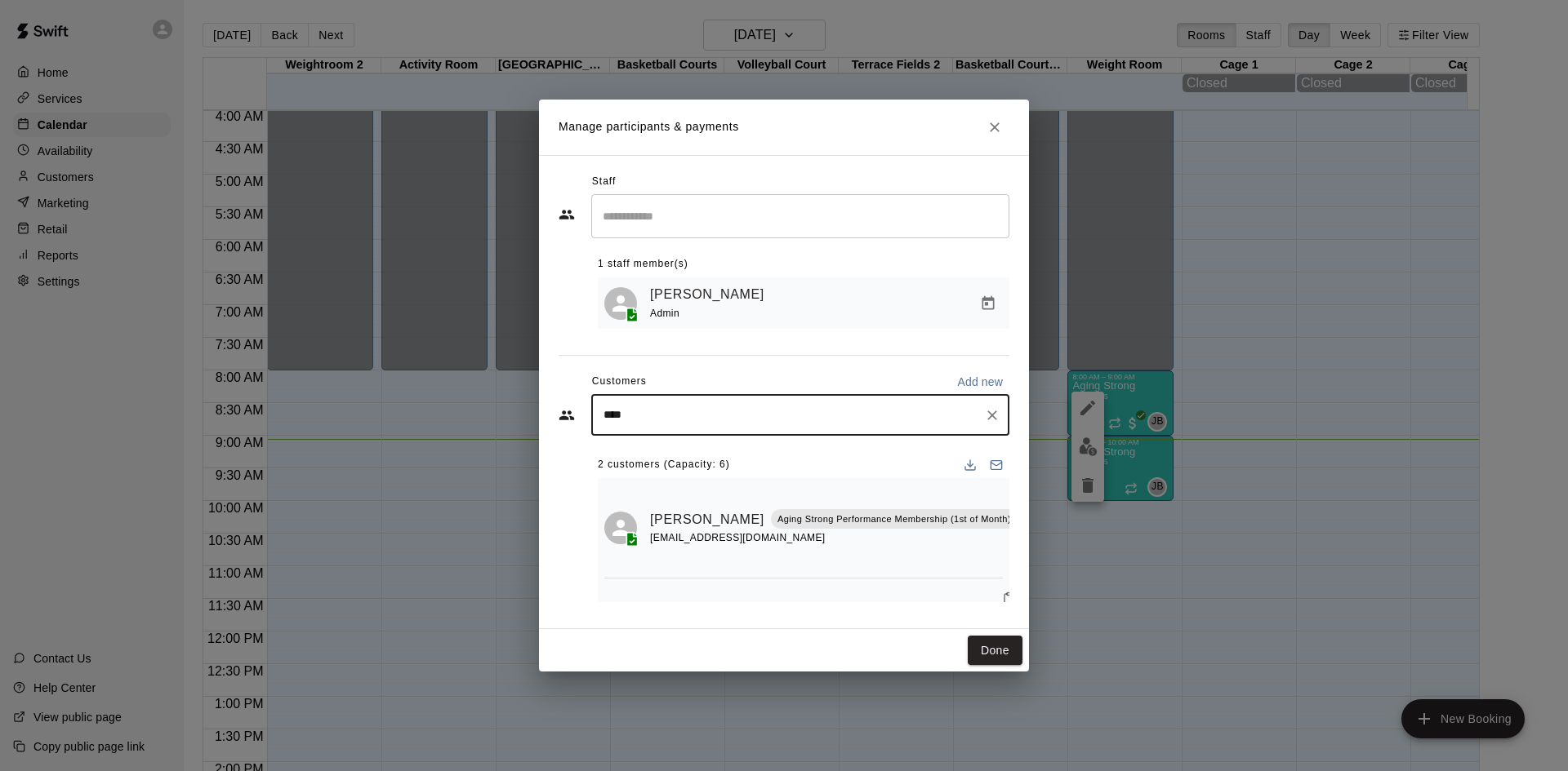
type input "*****"
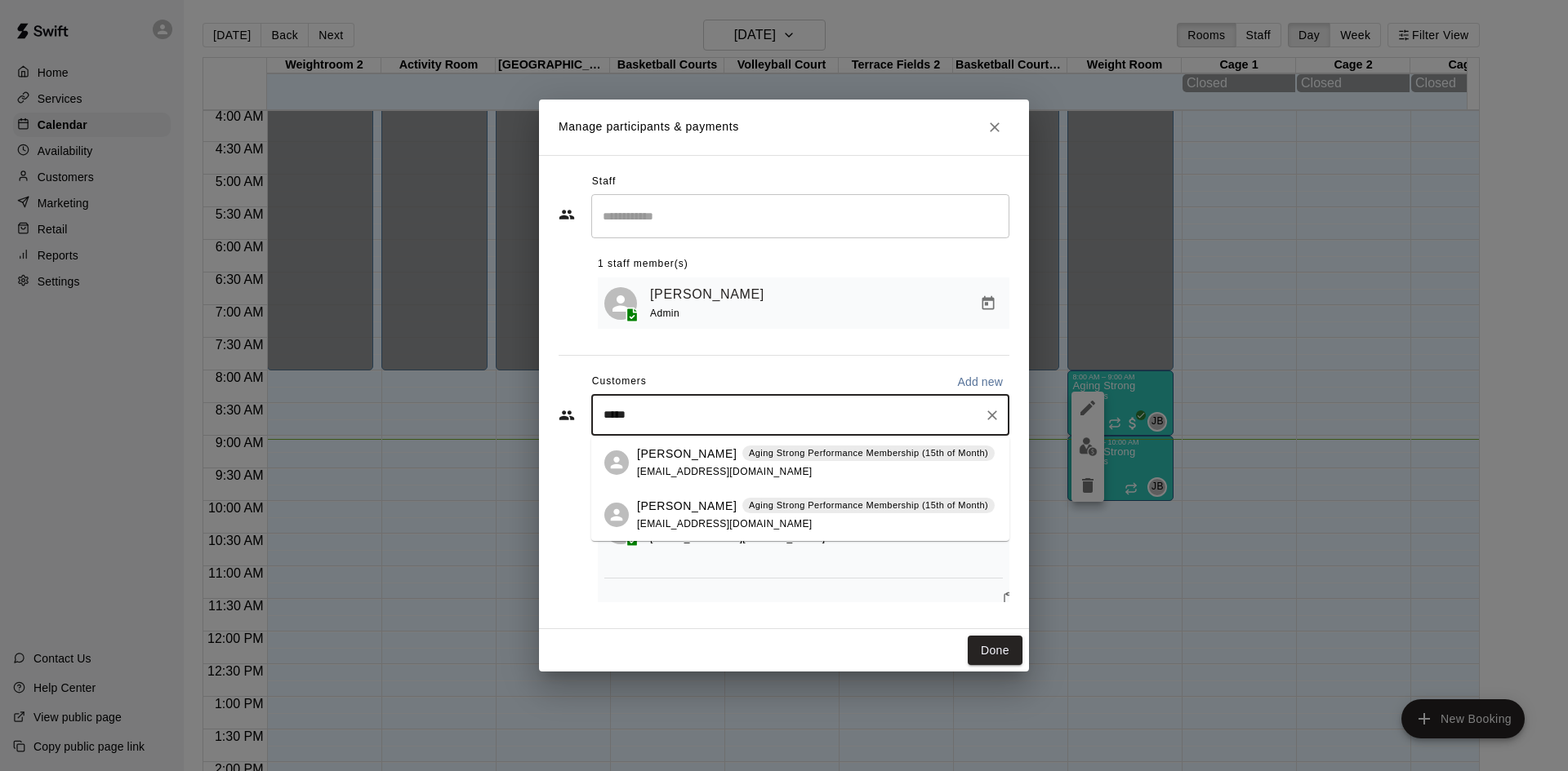
click at [715, 463] on div "[PERSON_NAME] Aging Strong Performance Membership (15th of Month) [EMAIL_ADDRES…" at bounding box center [815, 463] width 358 height 35
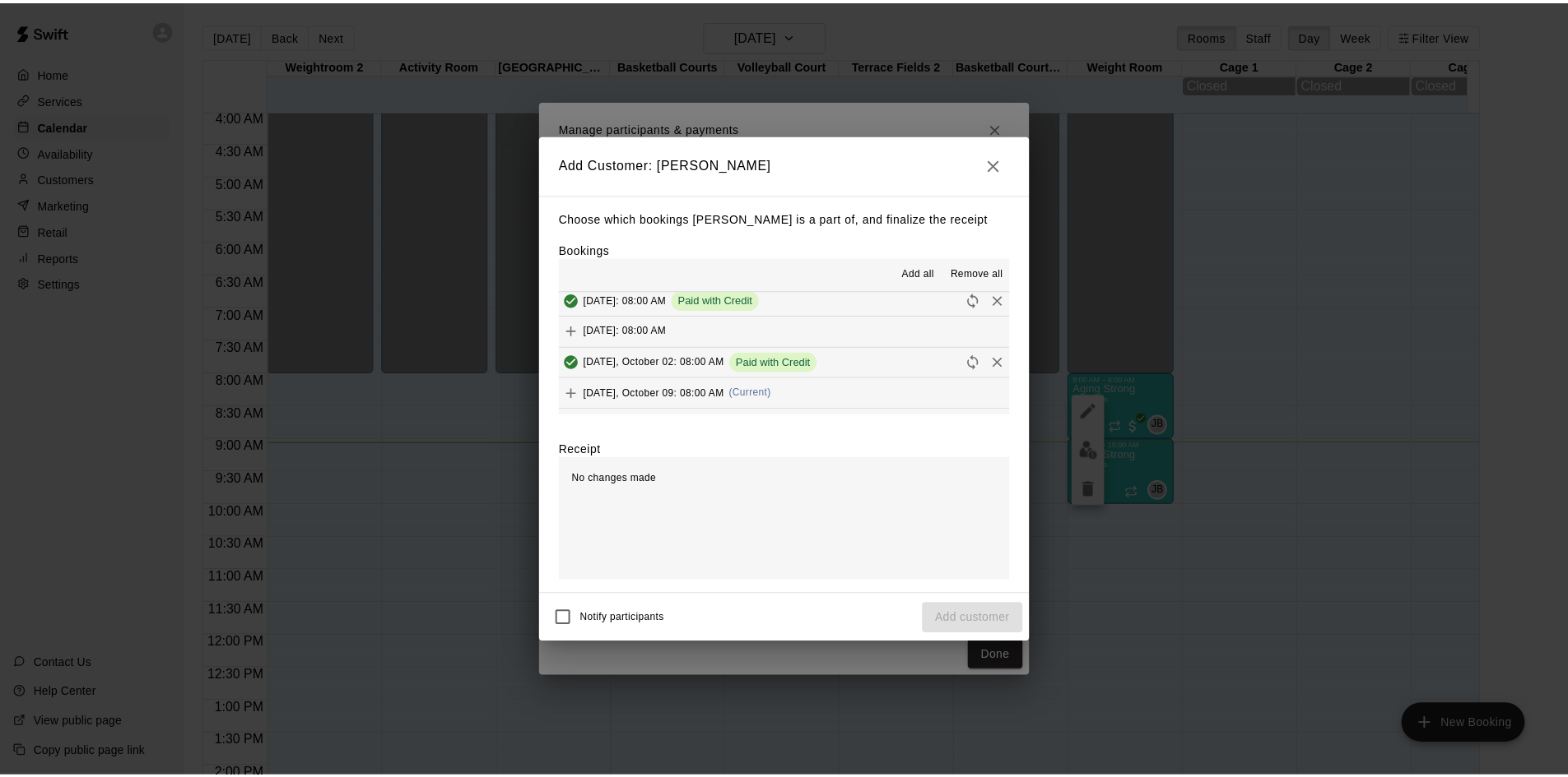
scroll to position [987, 0]
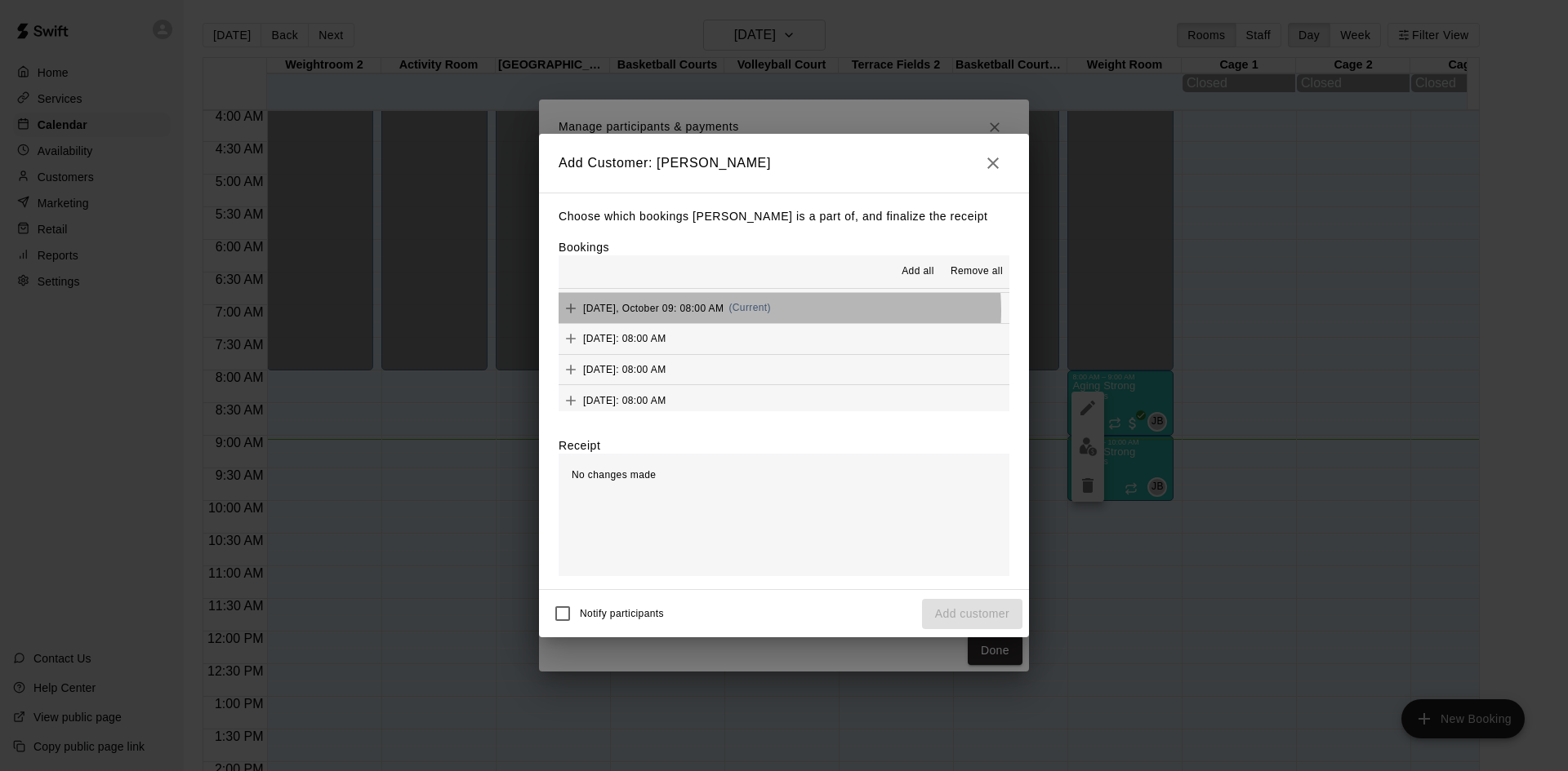
click at [770, 312] on span "(Current)" at bounding box center [749, 307] width 42 height 11
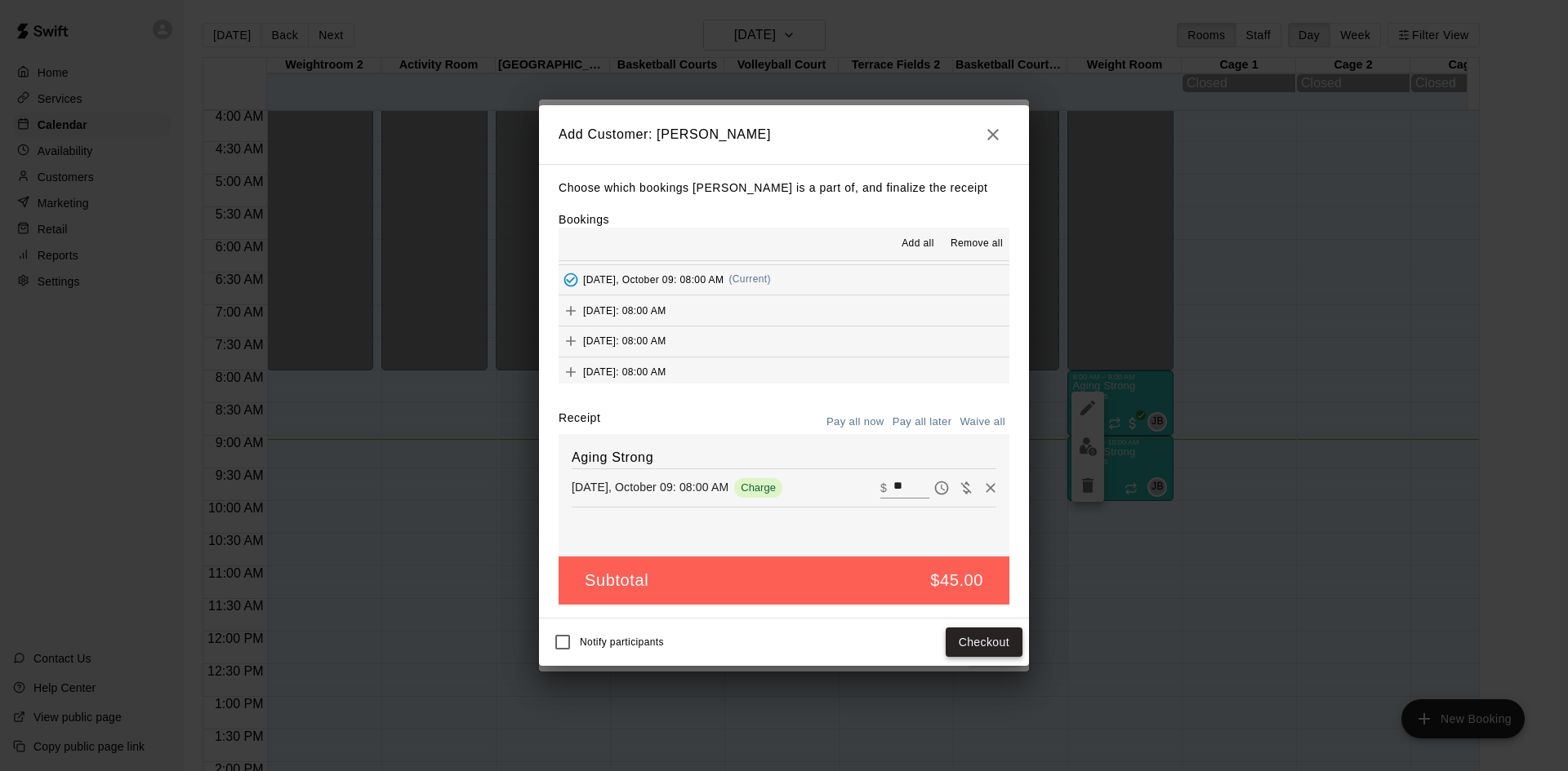
click at [981, 643] on button "Checkout" at bounding box center [983, 642] width 77 height 30
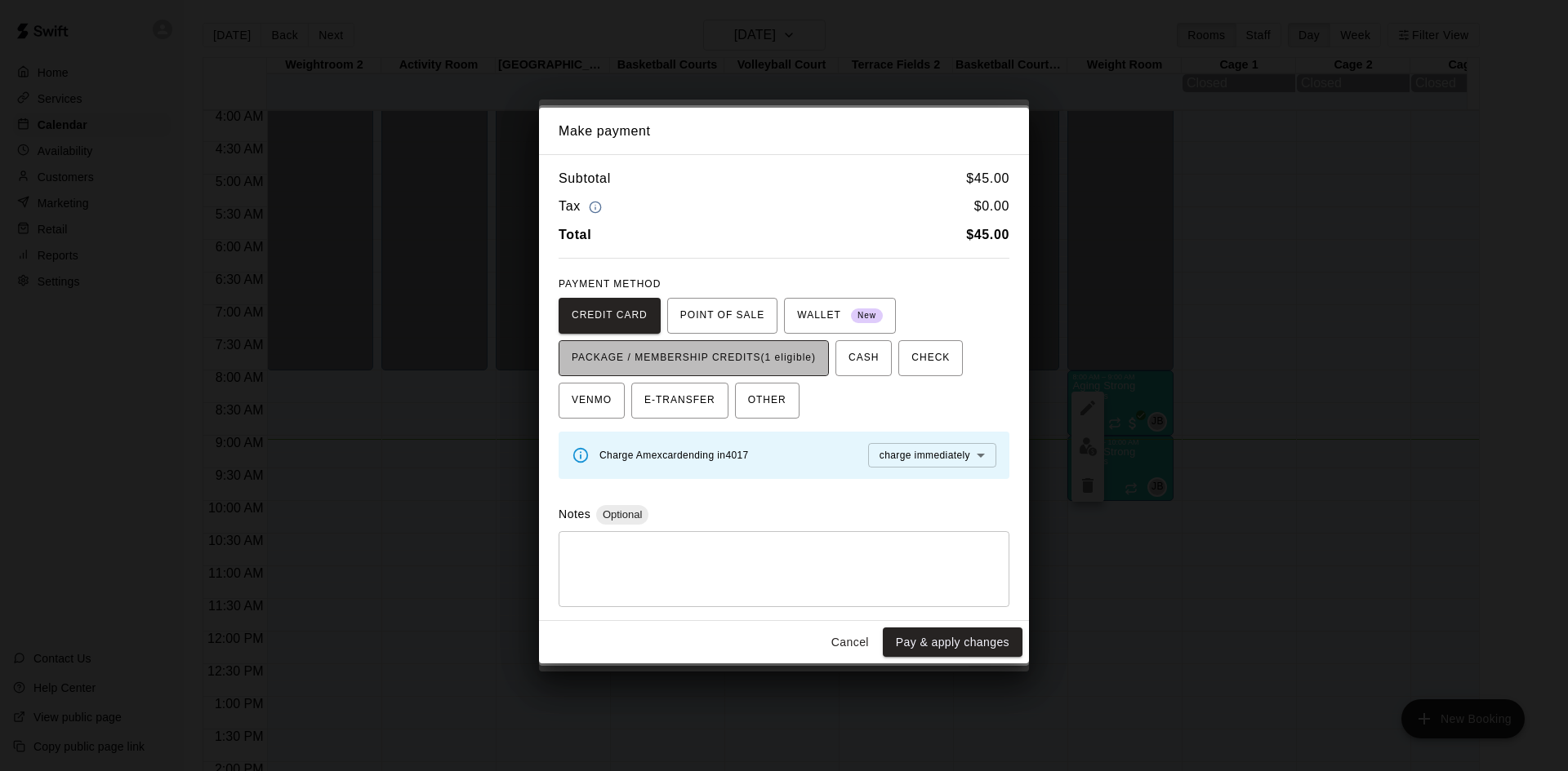
drag, startPoint x: 816, startPoint y: 367, endPoint x: 899, endPoint y: 498, distance: 155.1
click at [815, 367] on span "PACKAGE / MEMBERSHIP CREDITS (1 eligible)" at bounding box center [693, 358] width 244 height 26
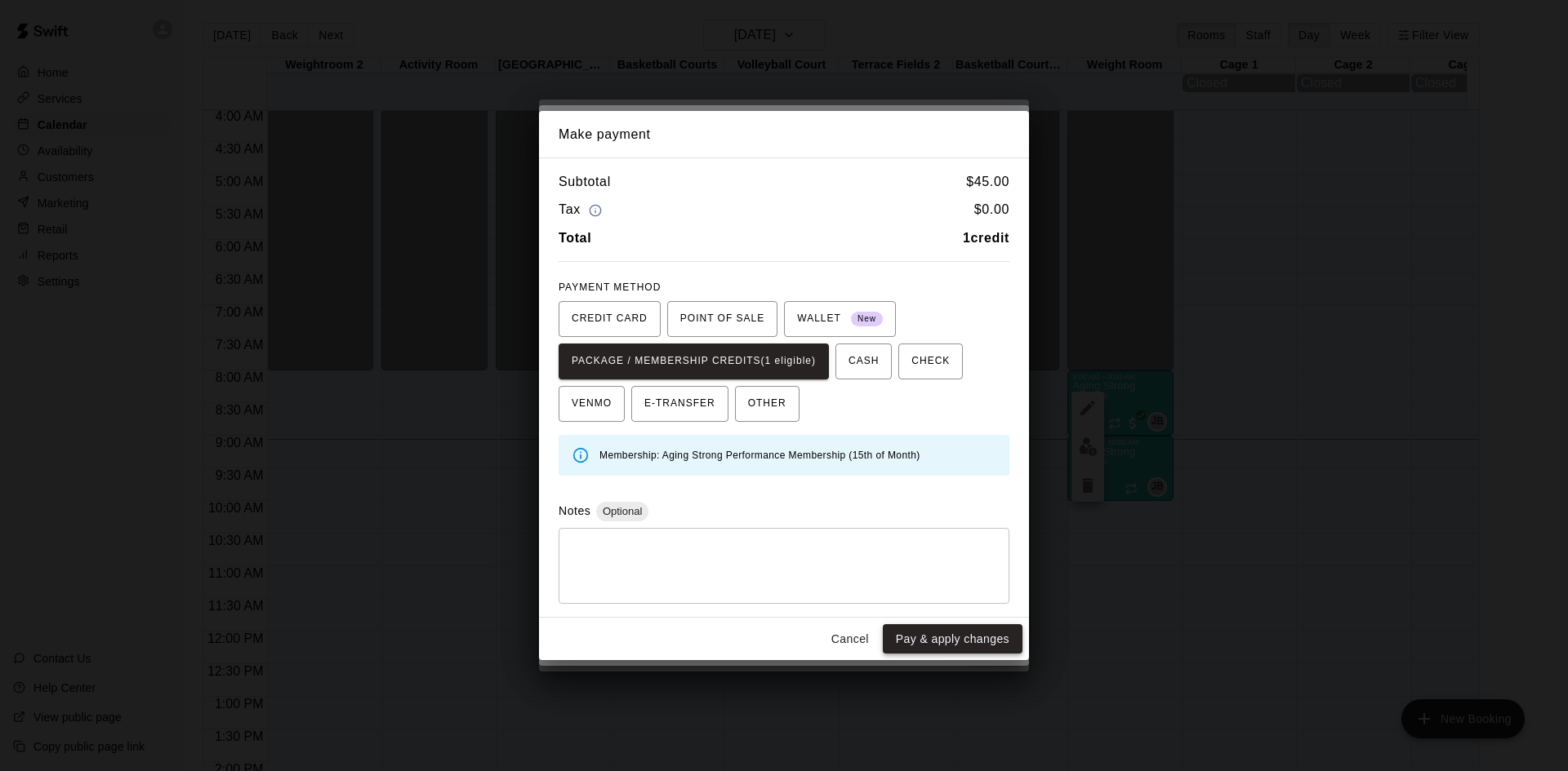
click at [945, 642] on button "Pay & apply changes" at bounding box center [953, 639] width 140 height 30
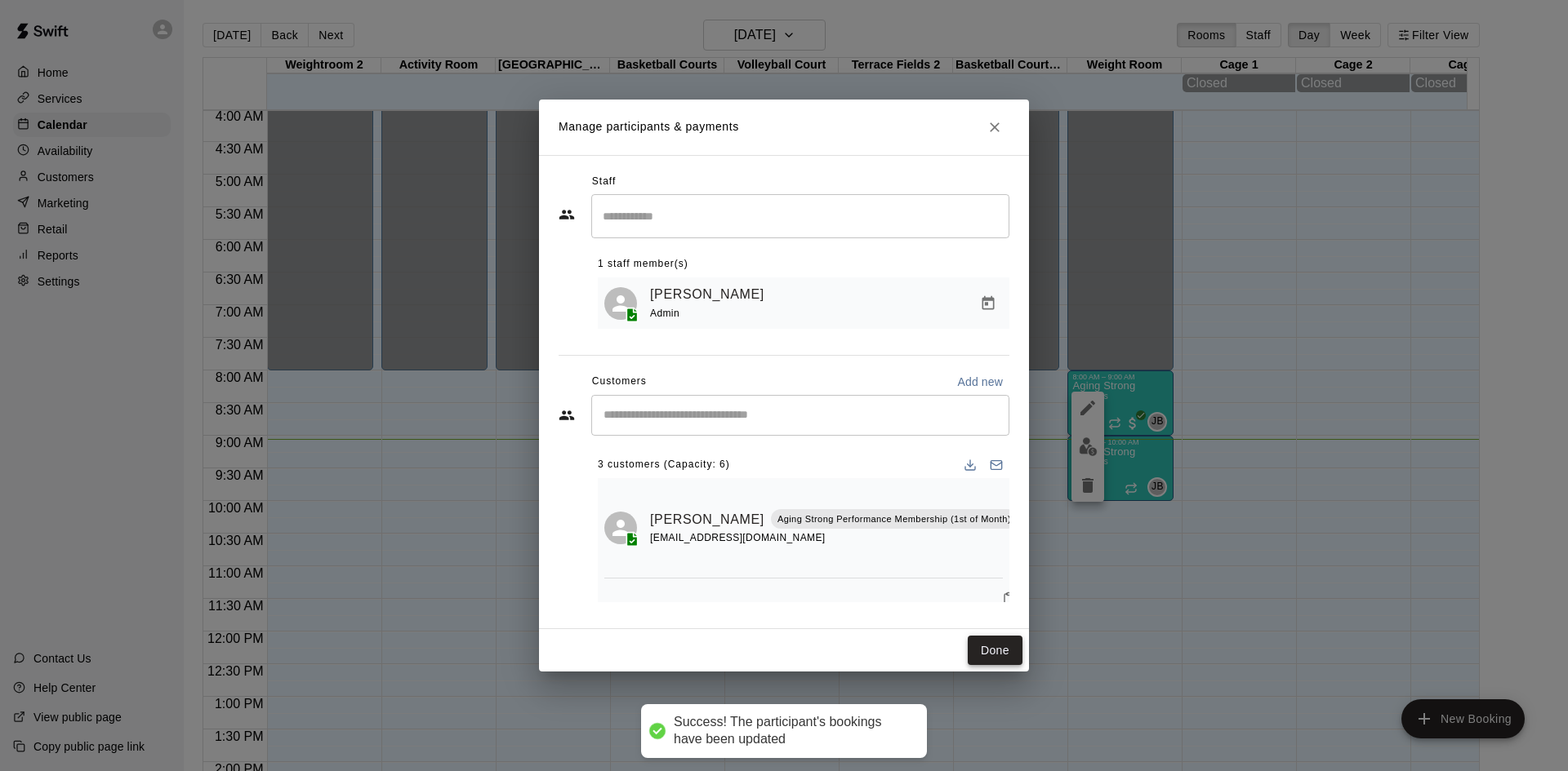
click at [983, 641] on button "Done" at bounding box center [995, 651] width 55 height 30
